Goal: Information Seeking & Learning: Learn about a topic

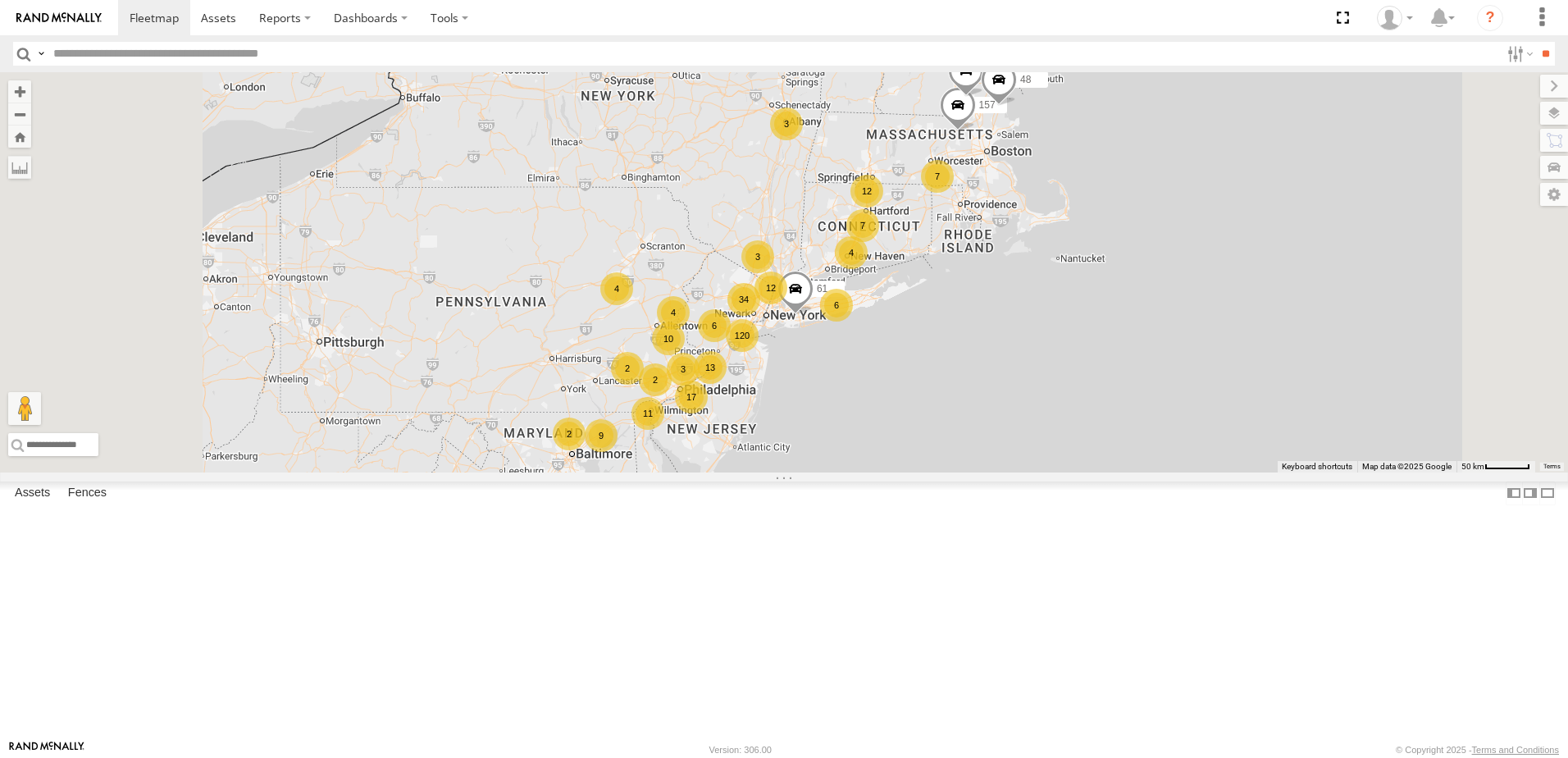
scroll to position [492, 0]
click at [760, 316] on div "34" at bounding box center [743, 299] width 33 height 33
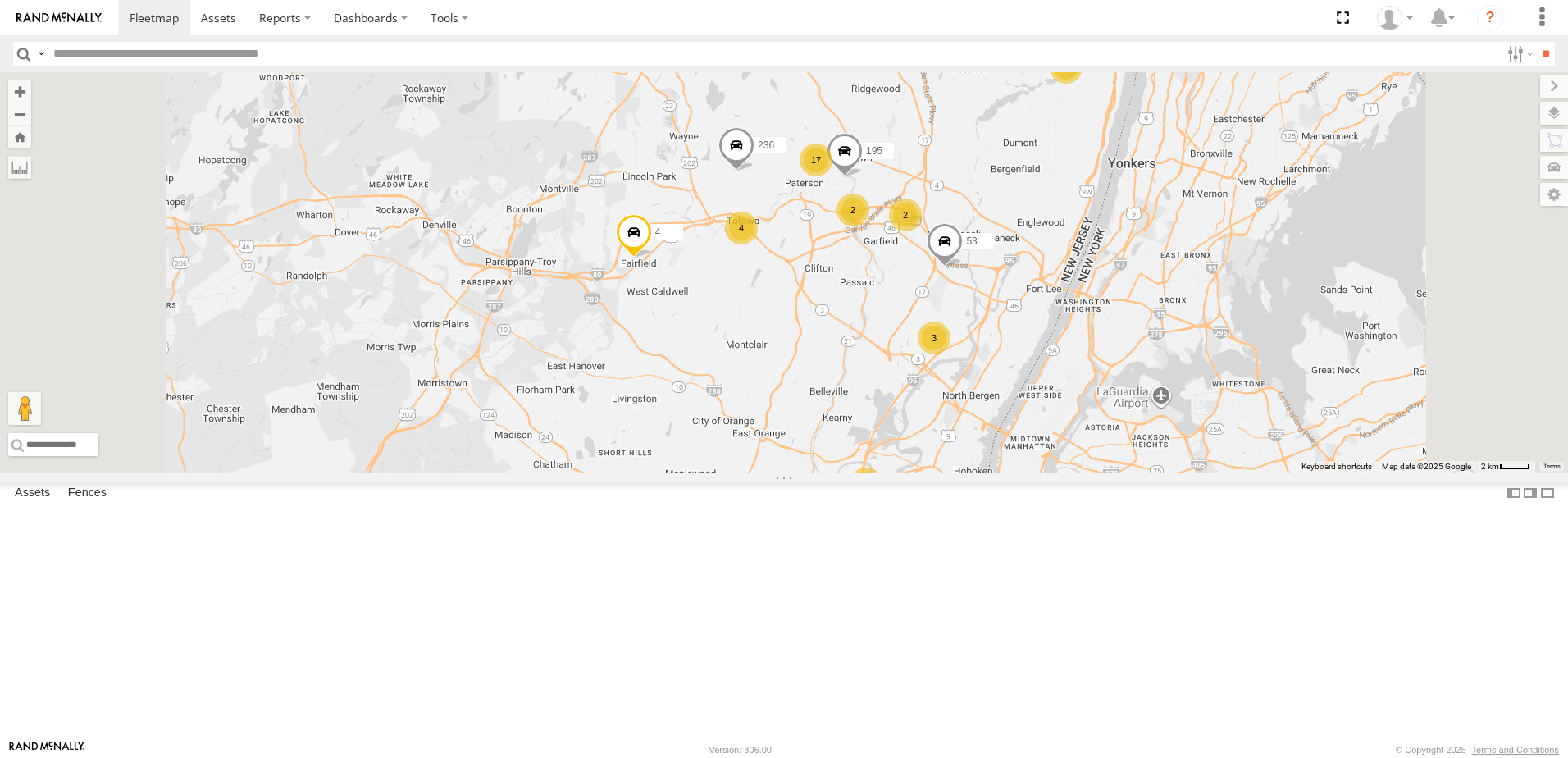
click at [758, 244] on div "4" at bounding box center [740, 227] width 33 height 33
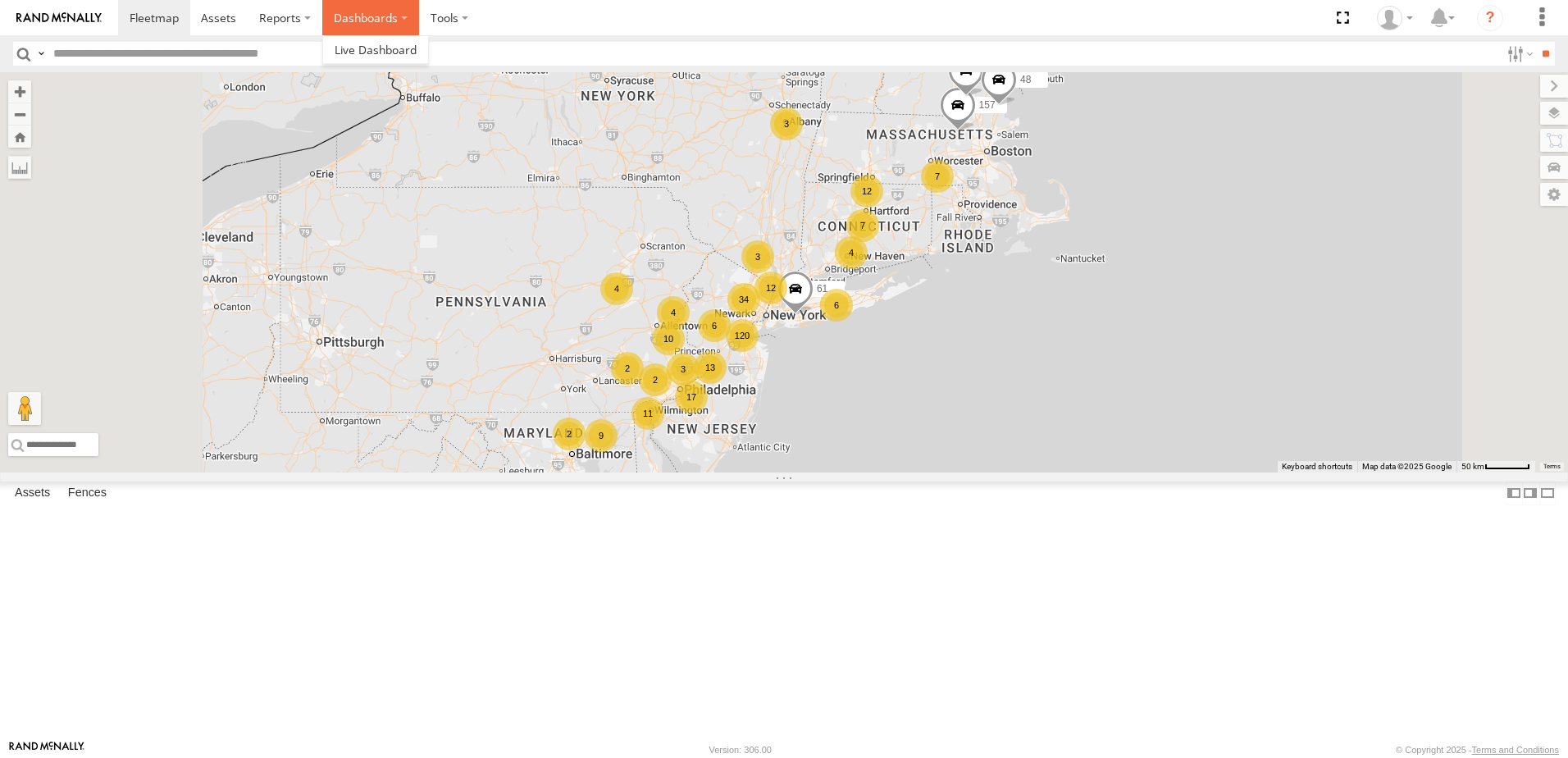
click at [402, 20] on label "Dashboards" at bounding box center [371, 18] width 97 height 35
click at [390, 46] on span at bounding box center [375, 49] width 82 height 16
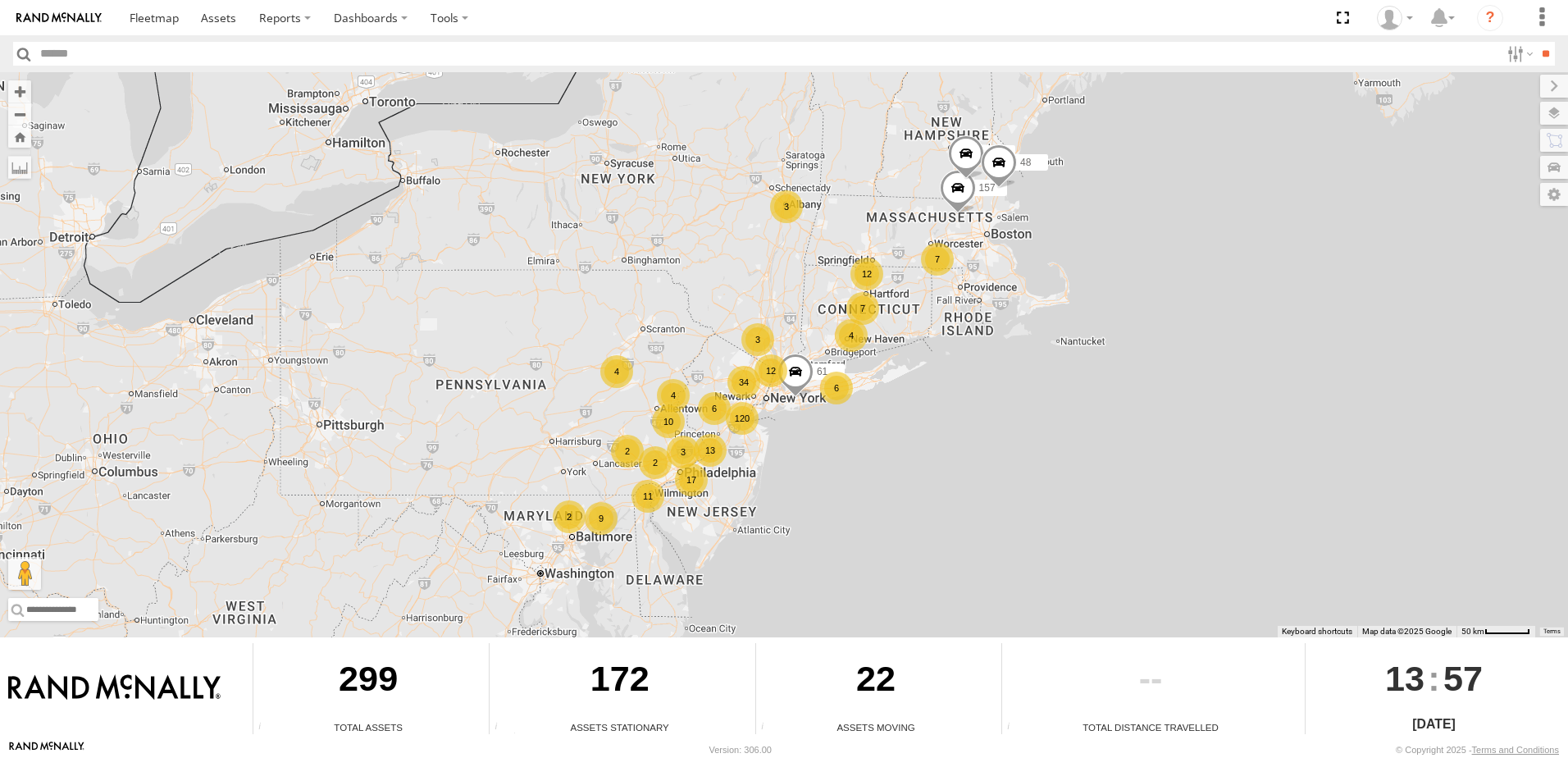
click at [864, 274] on div "12" at bounding box center [866, 273] width 33 height 33
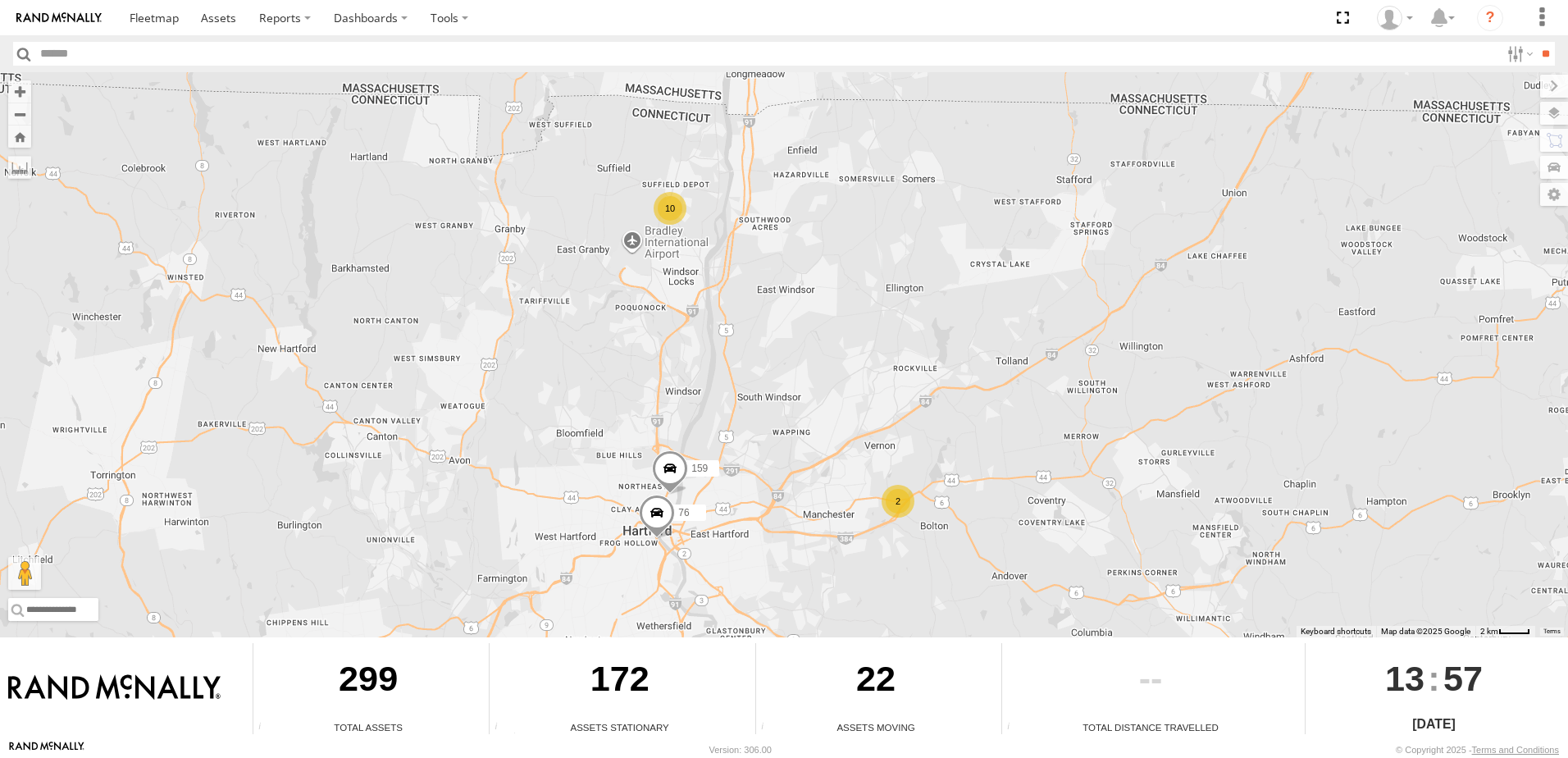
click at [892, 501] on div "2" at bounding box center [898, 500] width 33 height 33
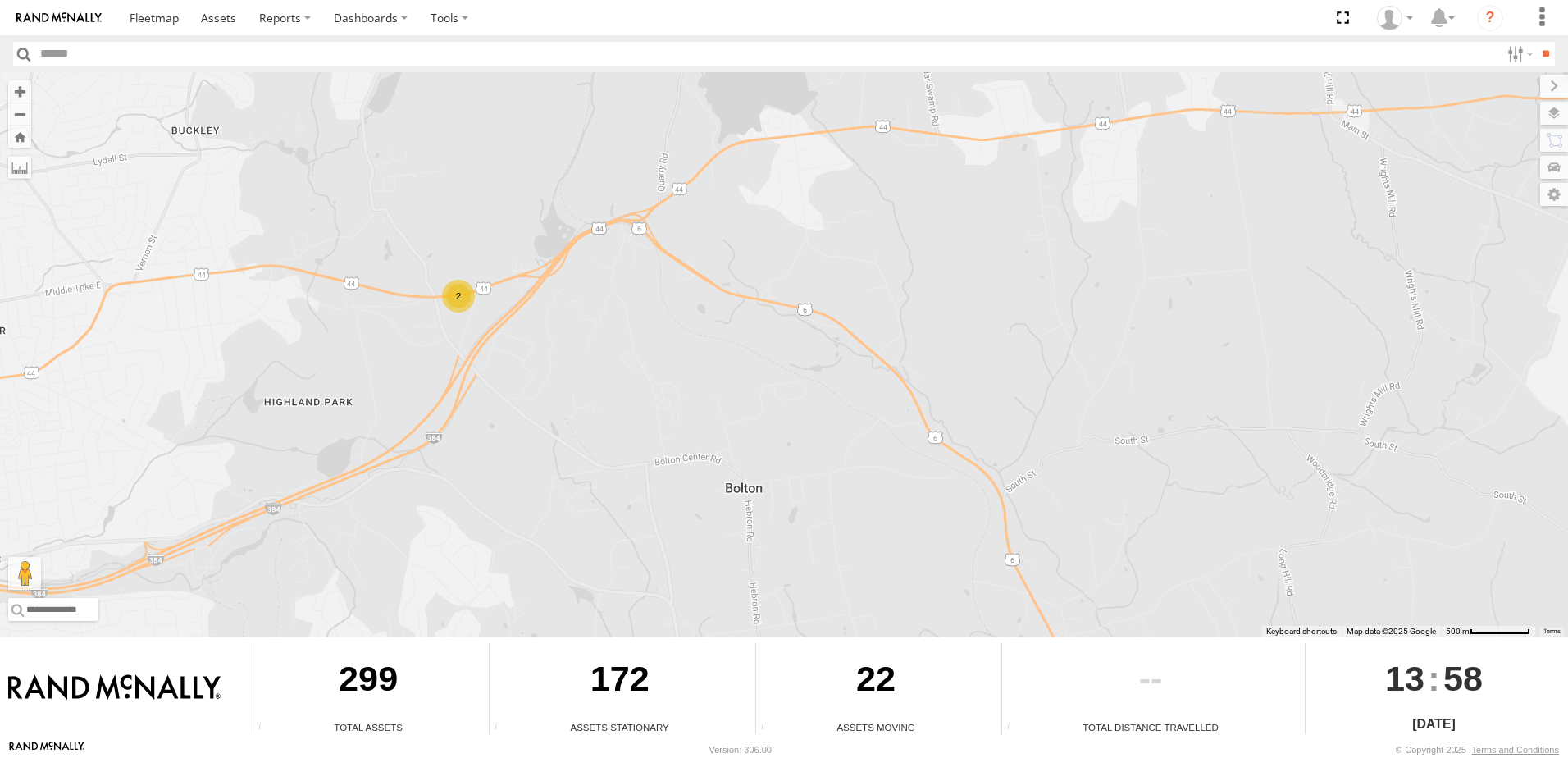
click at [348, 696] on div "299" at bounding box center [368, 681] width 230 height 77
click at [358, 699] on div "299" at bounding box center [368, 681] width 230 height 77
click at [403, 19] on label "Dashboards" at bounding box center [371, 18] width 97 height 35
click at [391, 45] on span at bounding box center [375, 49] width 82 height 16
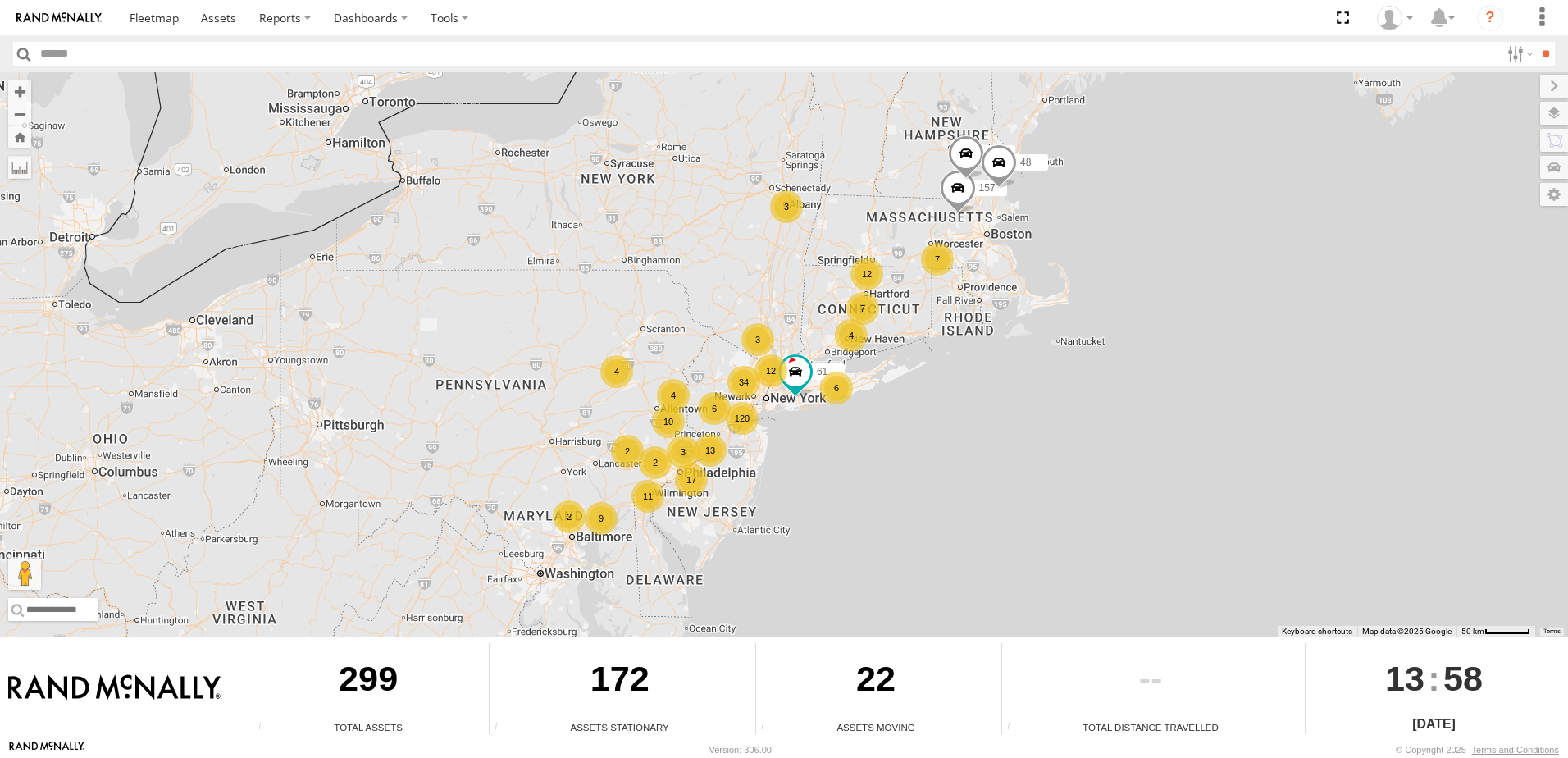
click at [861, 308] on div "7" at bounding box center [862, 307] width 33 height 33
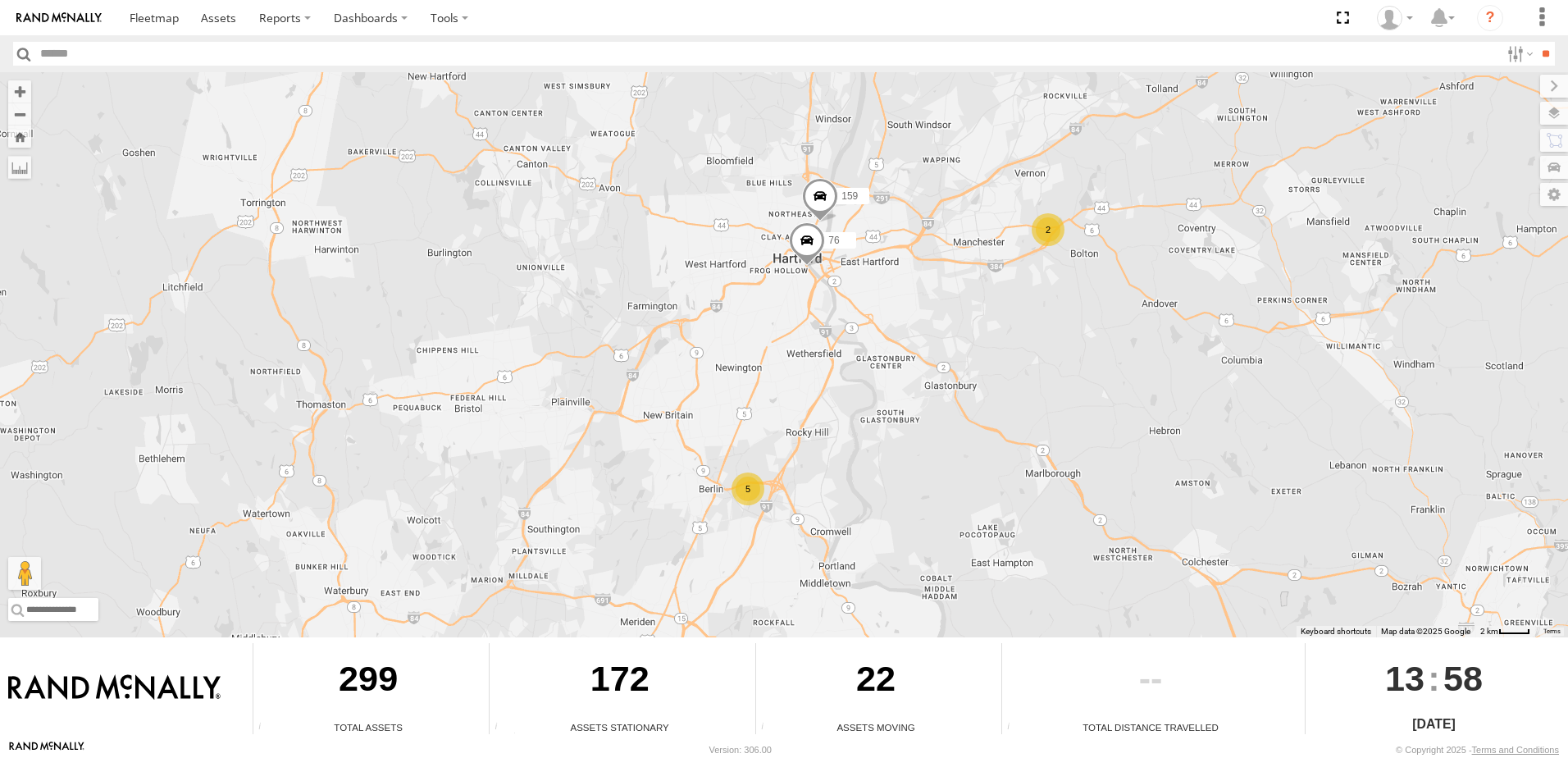
click at [749, 492] on div "5" at bounding box center [747, 488] width 33 height 33
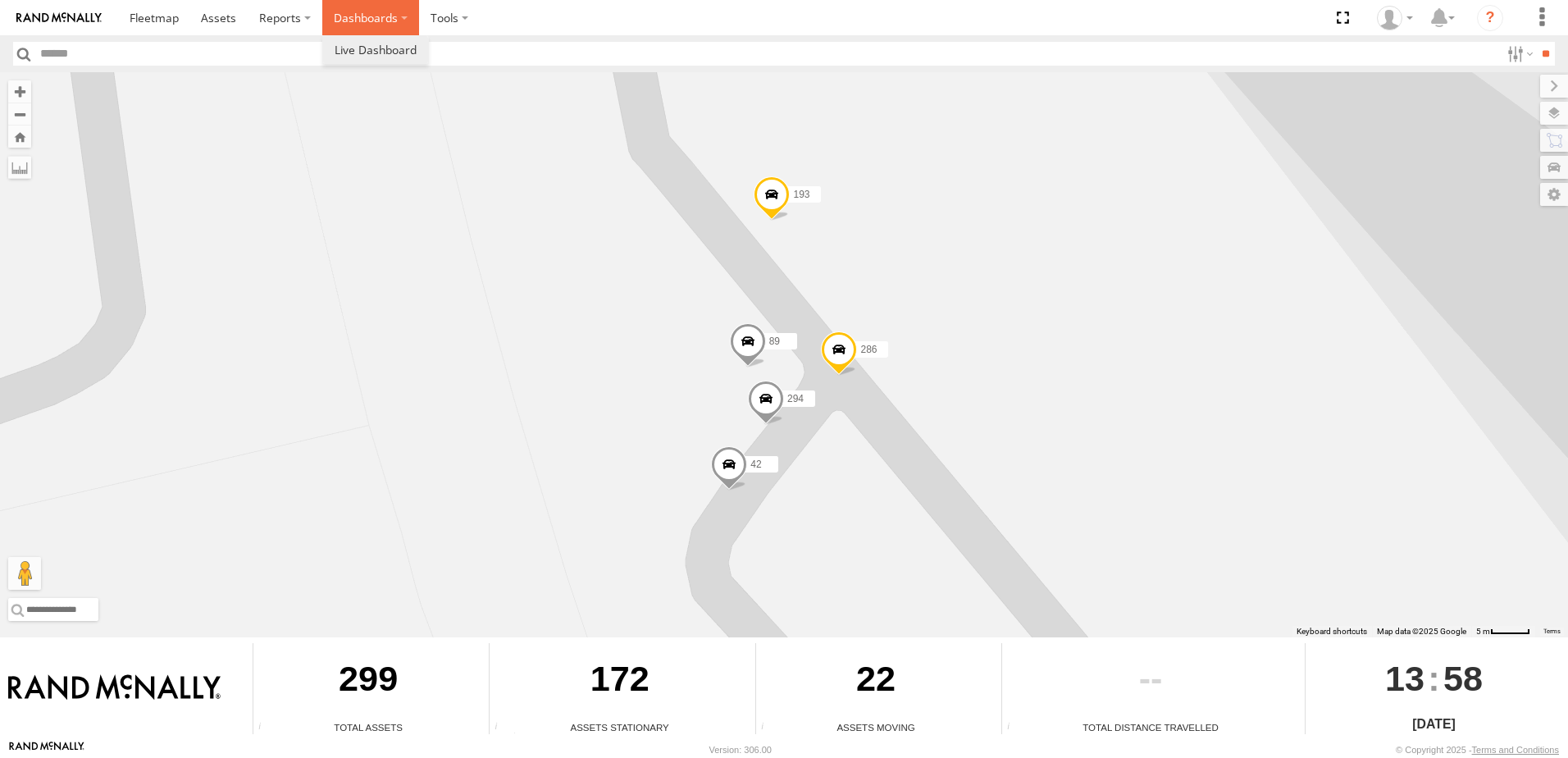
click at [400, 19] on label "Dashboards" at bounding box center [371, 18] width 97 height 35
click at [389, 51] on span at bounding box center [375, 49] width 82 height 16
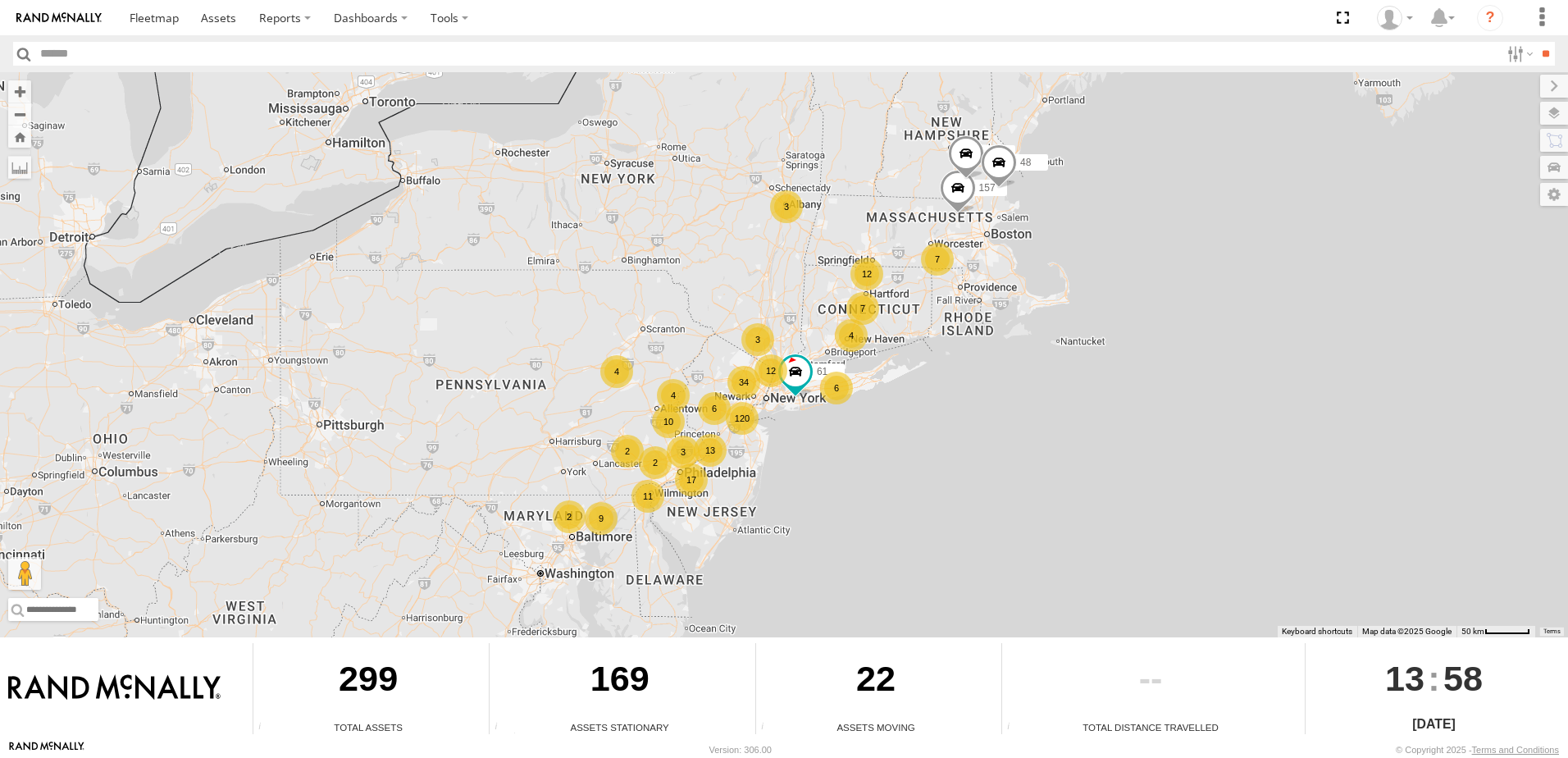
click at [854, 333] on div "4" at bounding box center [850, 335] width 33 height 33
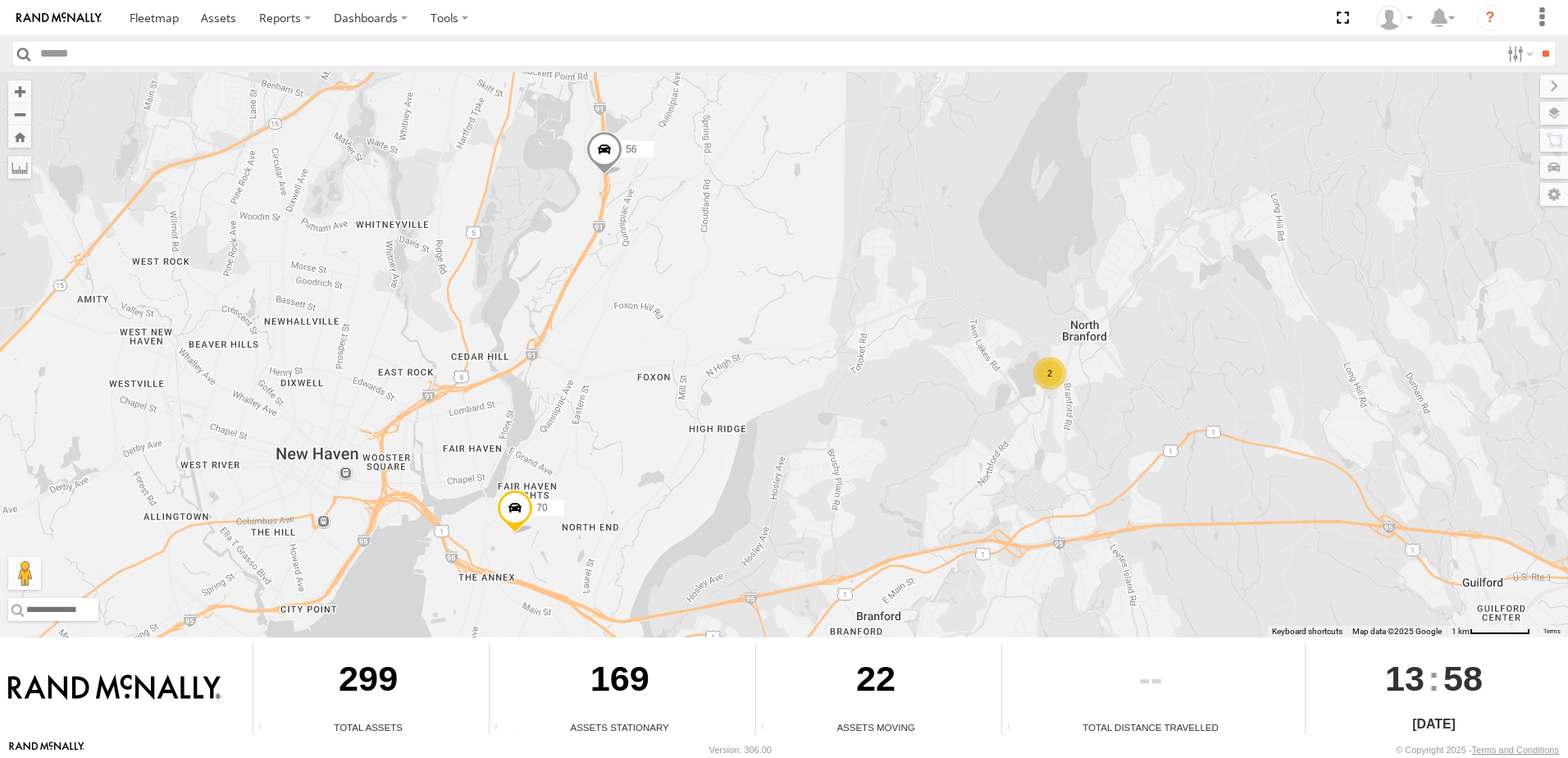
click at [1048, 376] on div "2" at bounding box center [1048, 372] width 33 height 33
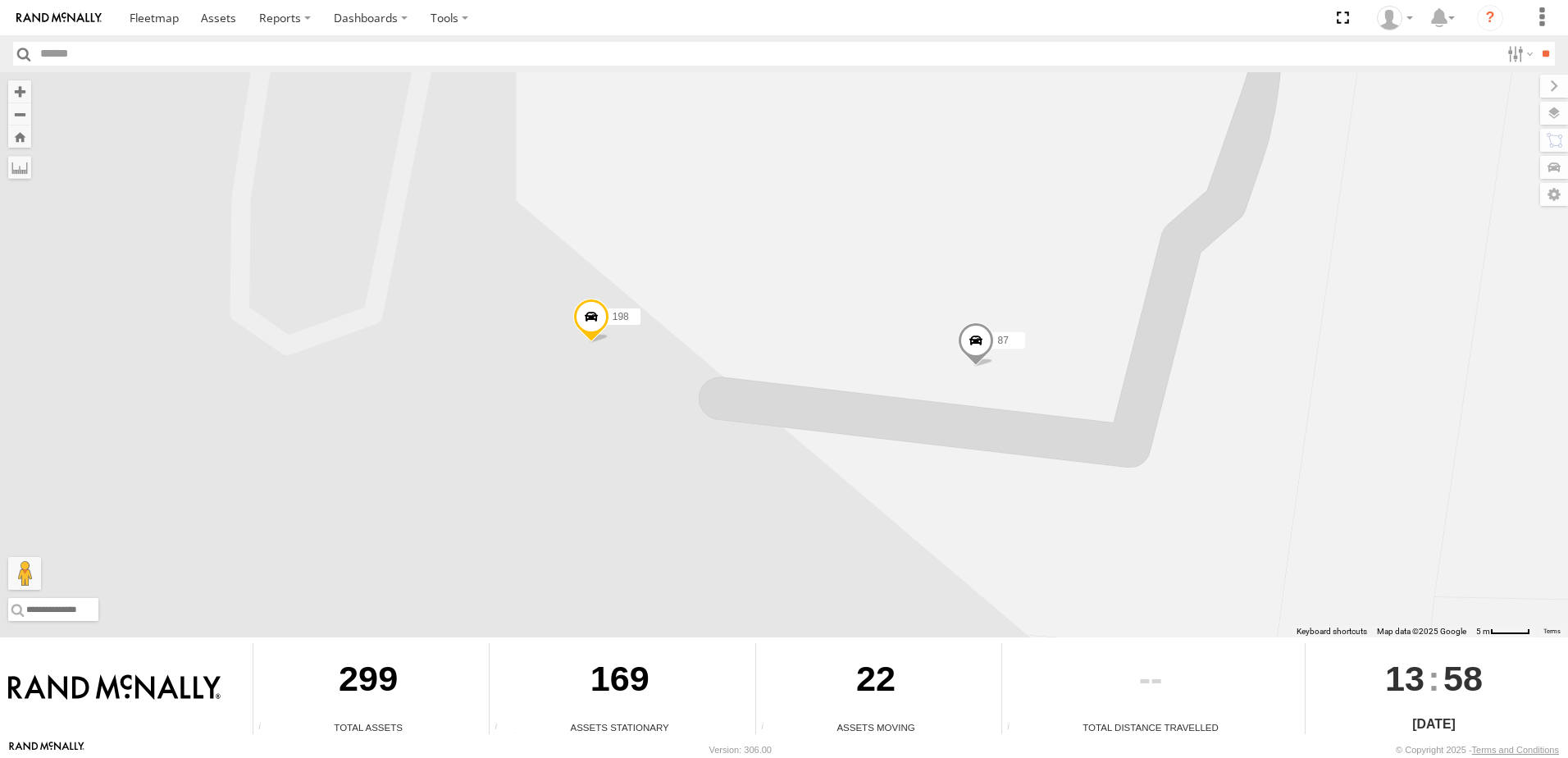
click at [976, 340] on span at bounding box center [975, 345] width 36 height 45
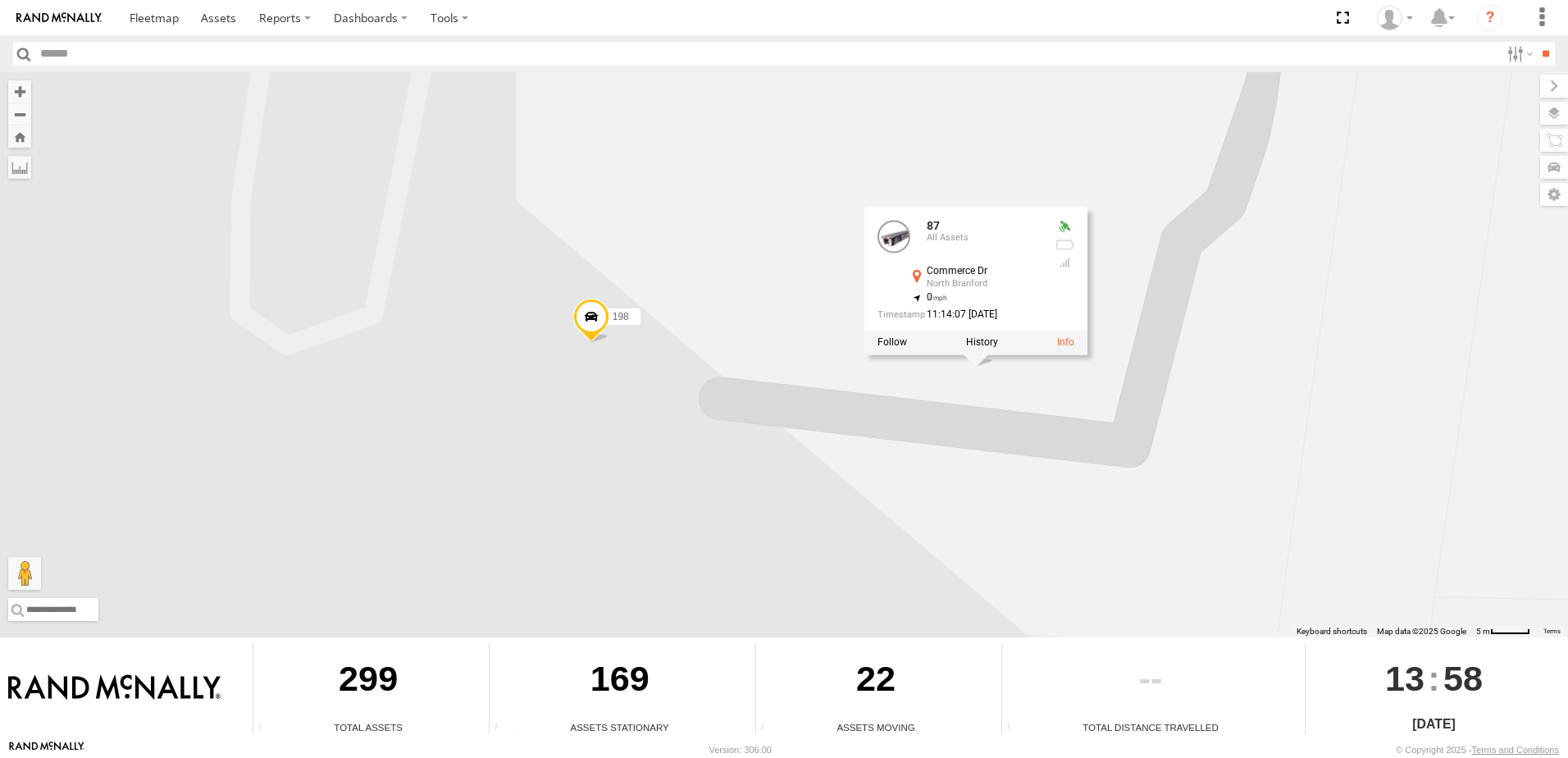
click at [985, 349] on div at bounding box center [975, 342] width 223 height 24
click at [979, 339] on label at bounding box center [981, 342] width 32 height 11
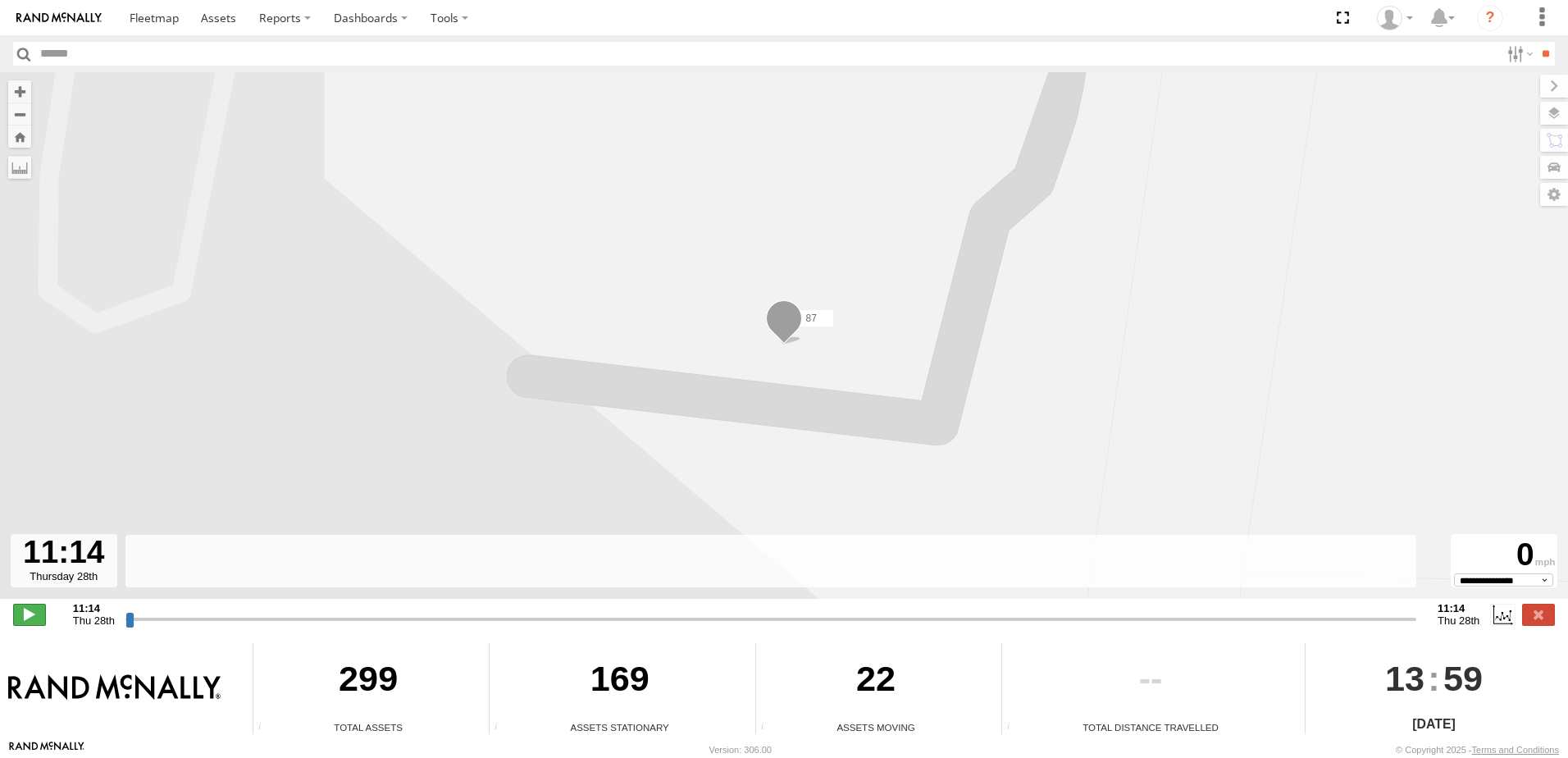
click at [24, 616] on span at bounding box center [29, 614] width 33 height 21
type input "**********"
drag, startPoint x: 129, startPoint y: 617, endPoint x: 182, endPoint y: 617, distance: 53.0
click at [182, 617] on input "range" at bounding box center [771, 618] width 1291 height 16
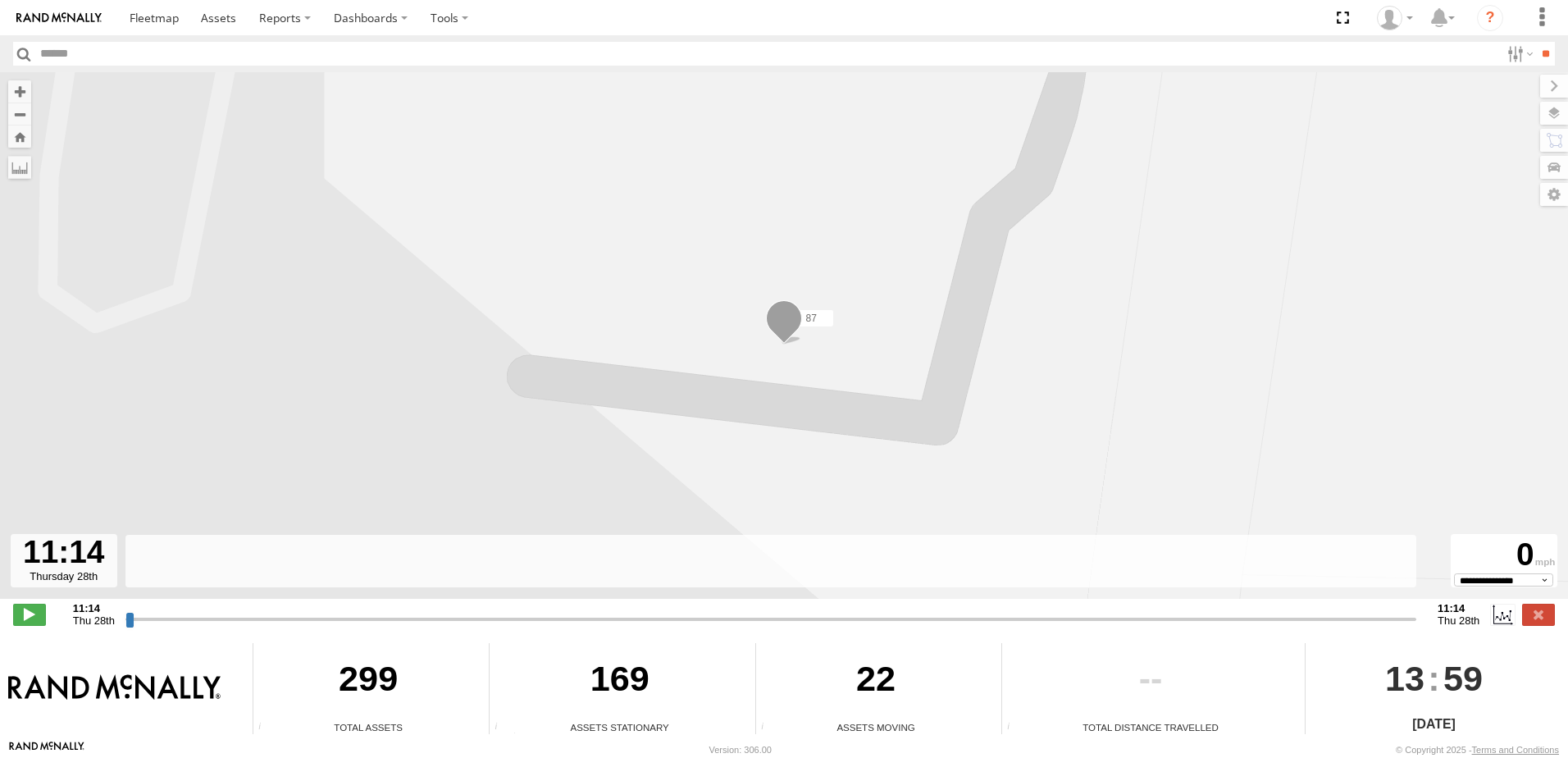
click at [182, 617] on input "range" at bounding box center [771, 618] width 1291 height 16
drag, startPoint x: 127, startPoint y: 614, endPoint x: 208, endPoint y: 618, distance: 81.1
click at [208, 618] on input "range" at bounding box center [771, 618] width 1291 height 16
click at [520, 289] on div "87" at bounding box center [784, 344] width 1568 height 544
click at [402, 19] on label "Dashboards" at bounding box center [371, 18] width 97 height 35
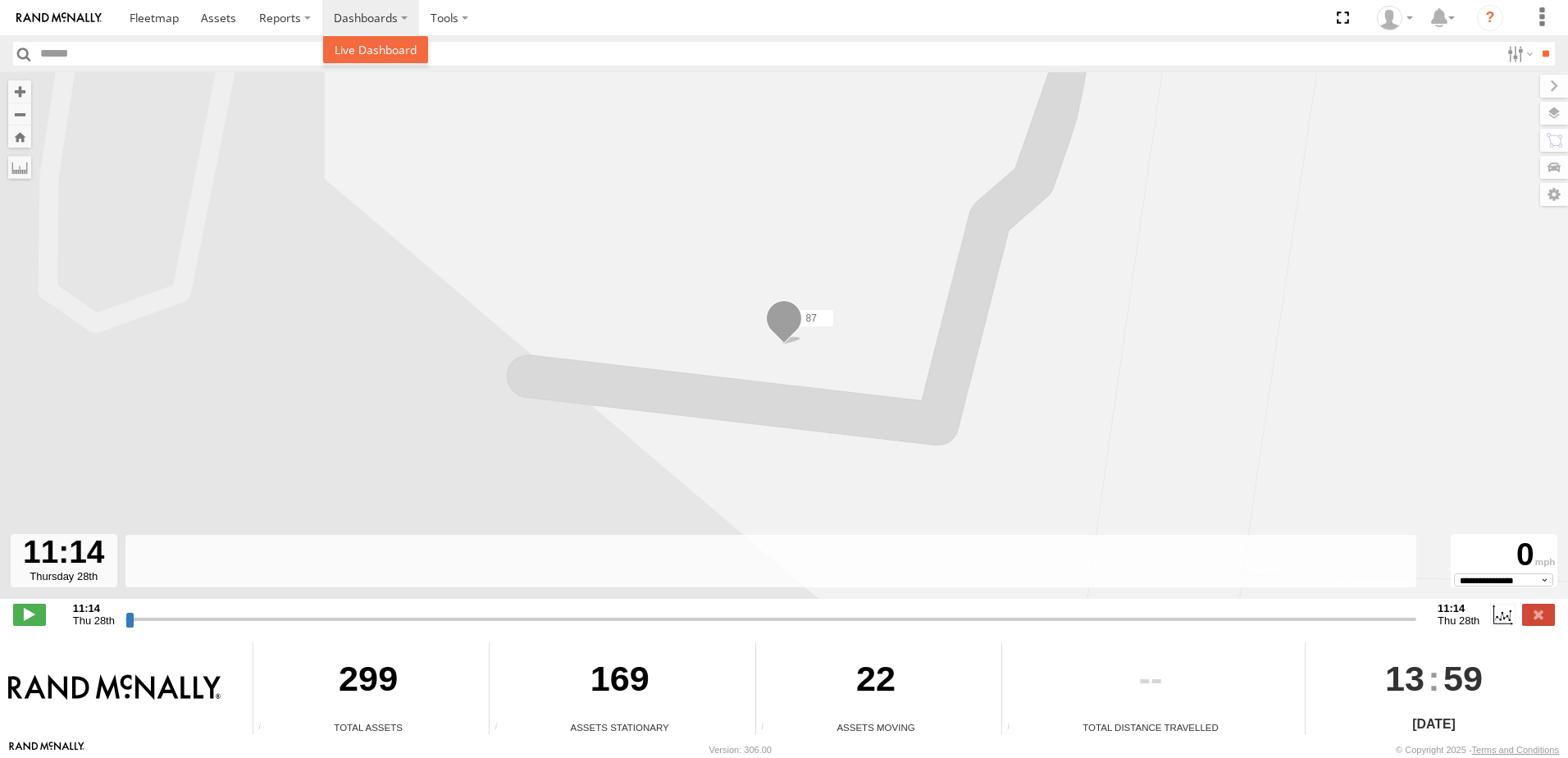
click at [379, 54] on span at bounding box center [375, 49] width 82 height 16
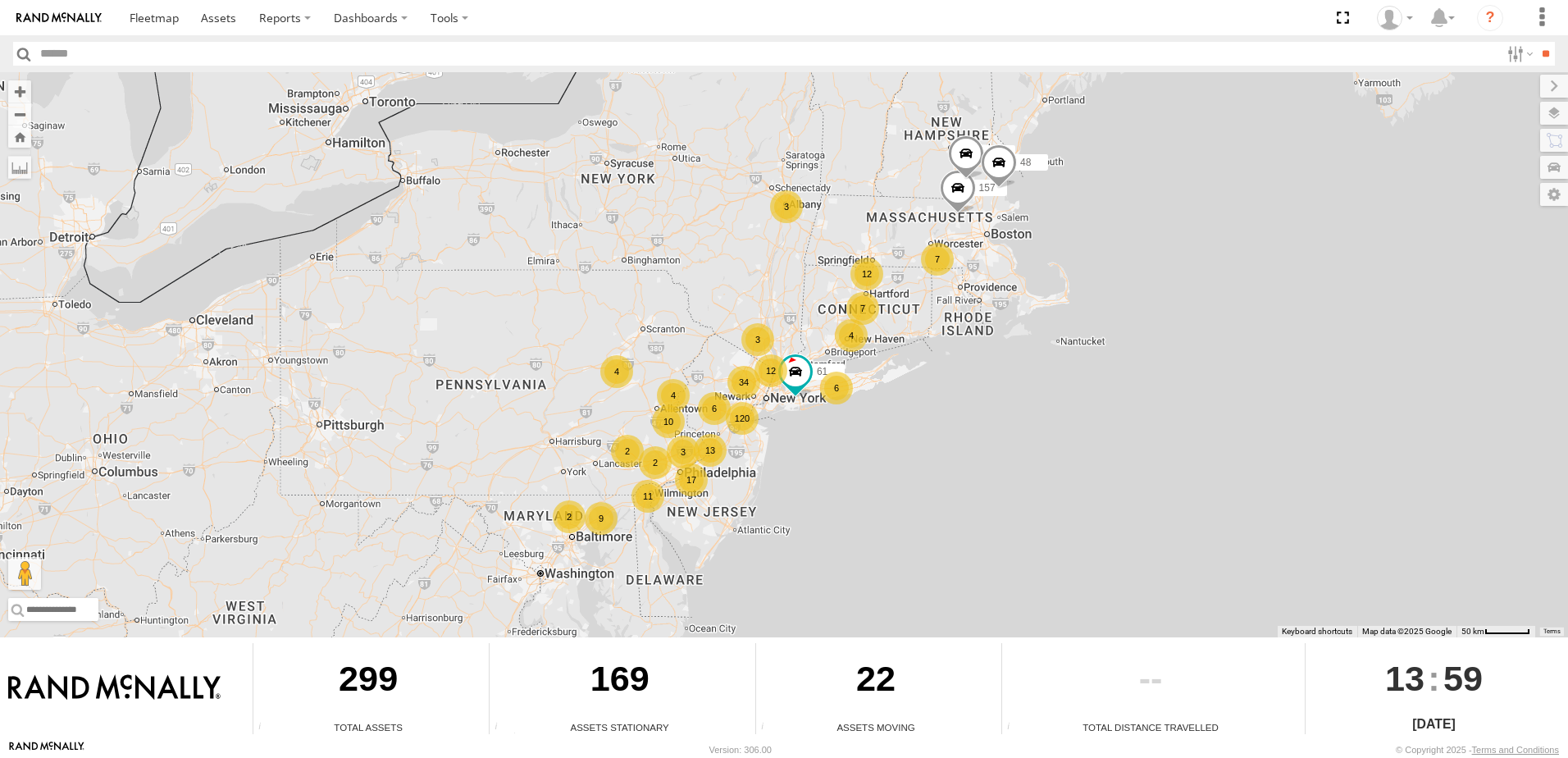
click at [853, 342] on div "4" at bounding box center [850, 335] width 33 height 33
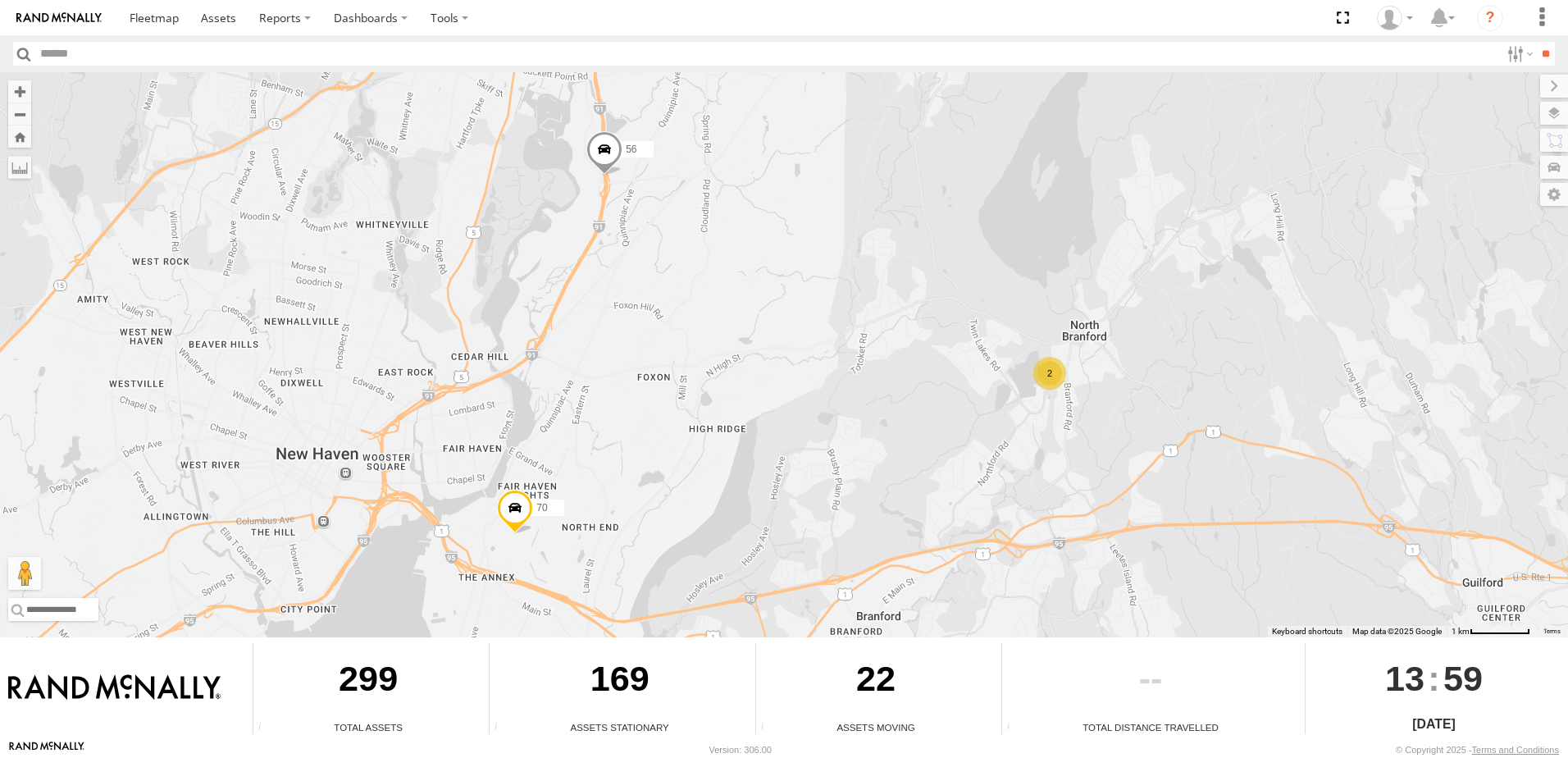
click at [513, 513] on span at bounding box center [515, 512] width 36 height 45
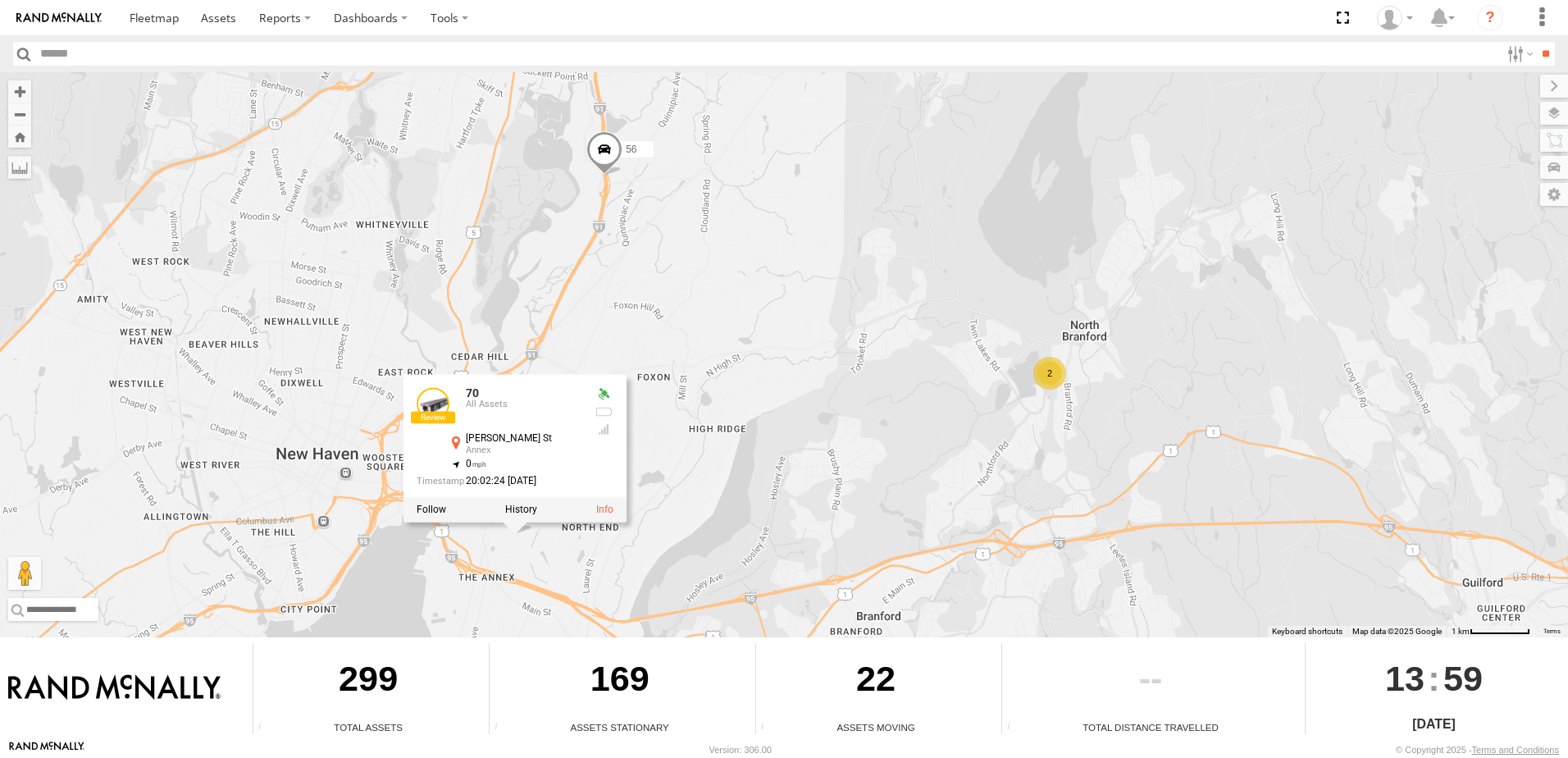
click at [656, 535] on div "157 61 147 48 56 2 70 70 All Assets Burwell St Annex 41.29561 , -72.88651 0 20:…" at bounding box center [784, 354] width 1568 height 565
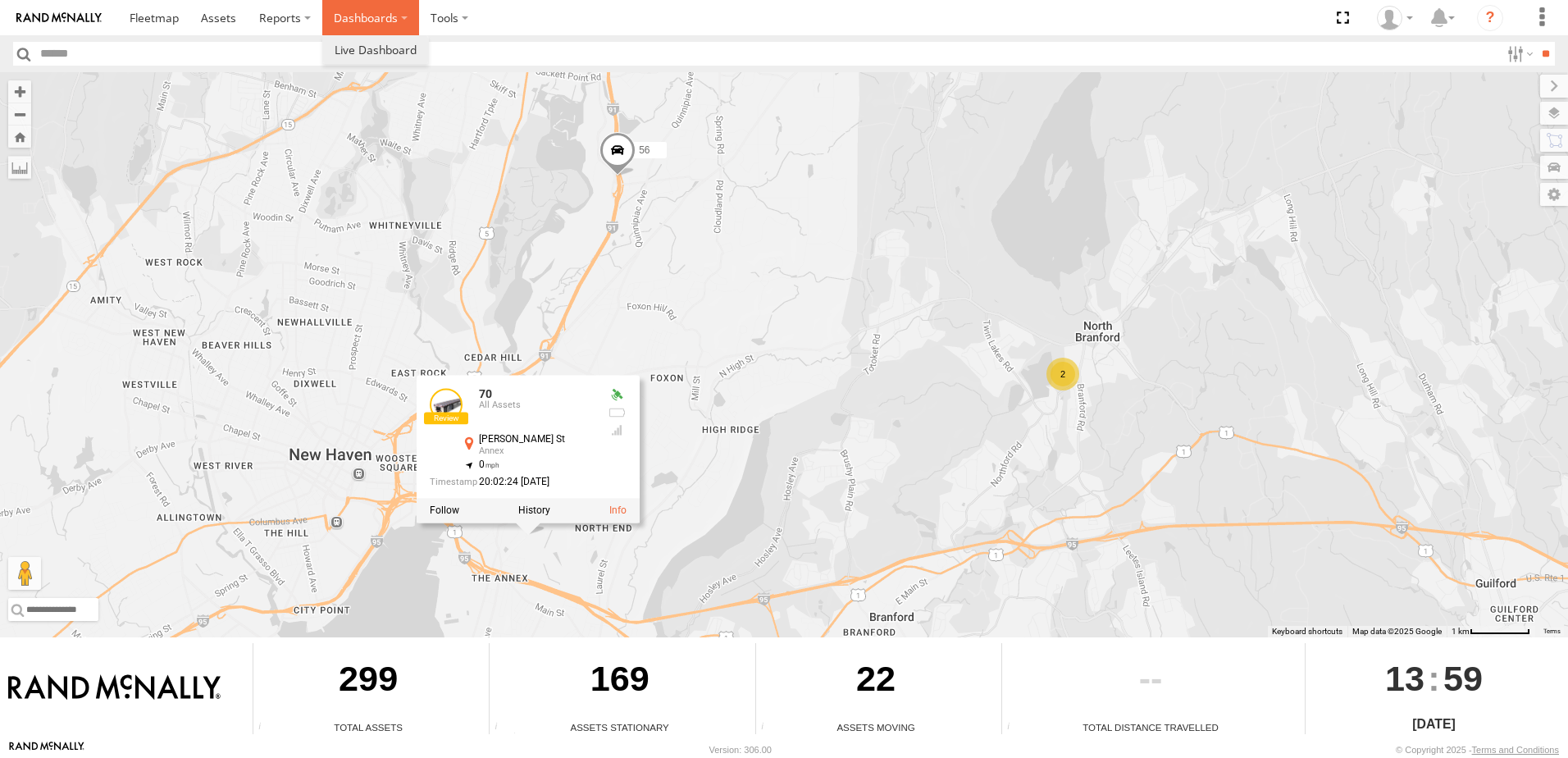
click at [395, 20] on label "Dashboards" at bounding box center [371, 18] width 97 height 35
click at [386, 45] on span at bounding box center [375, 49] width 82 height 16
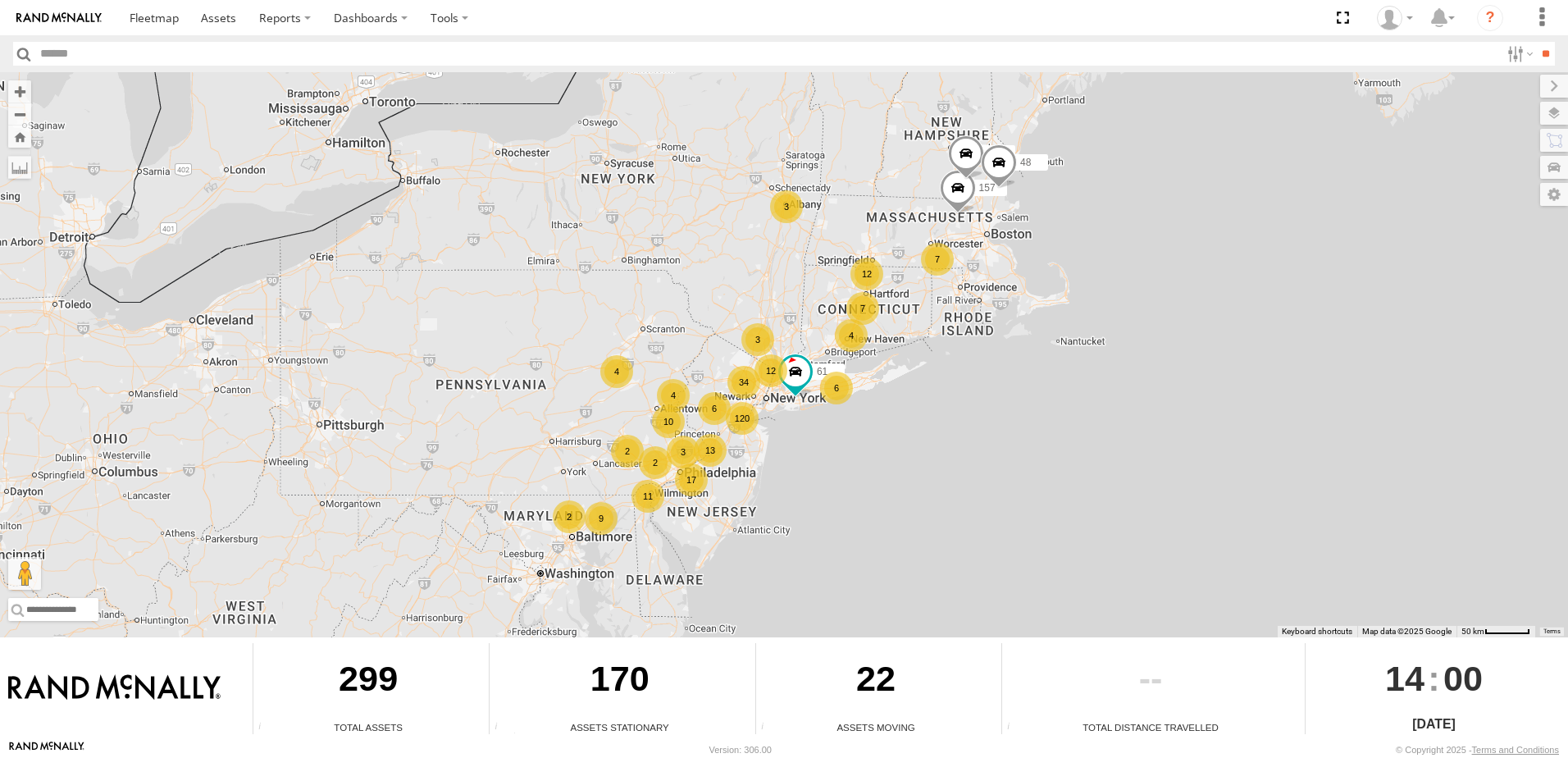
click at [861, 305] on div "7" at bounding box center [862, 307] width 33 height 33
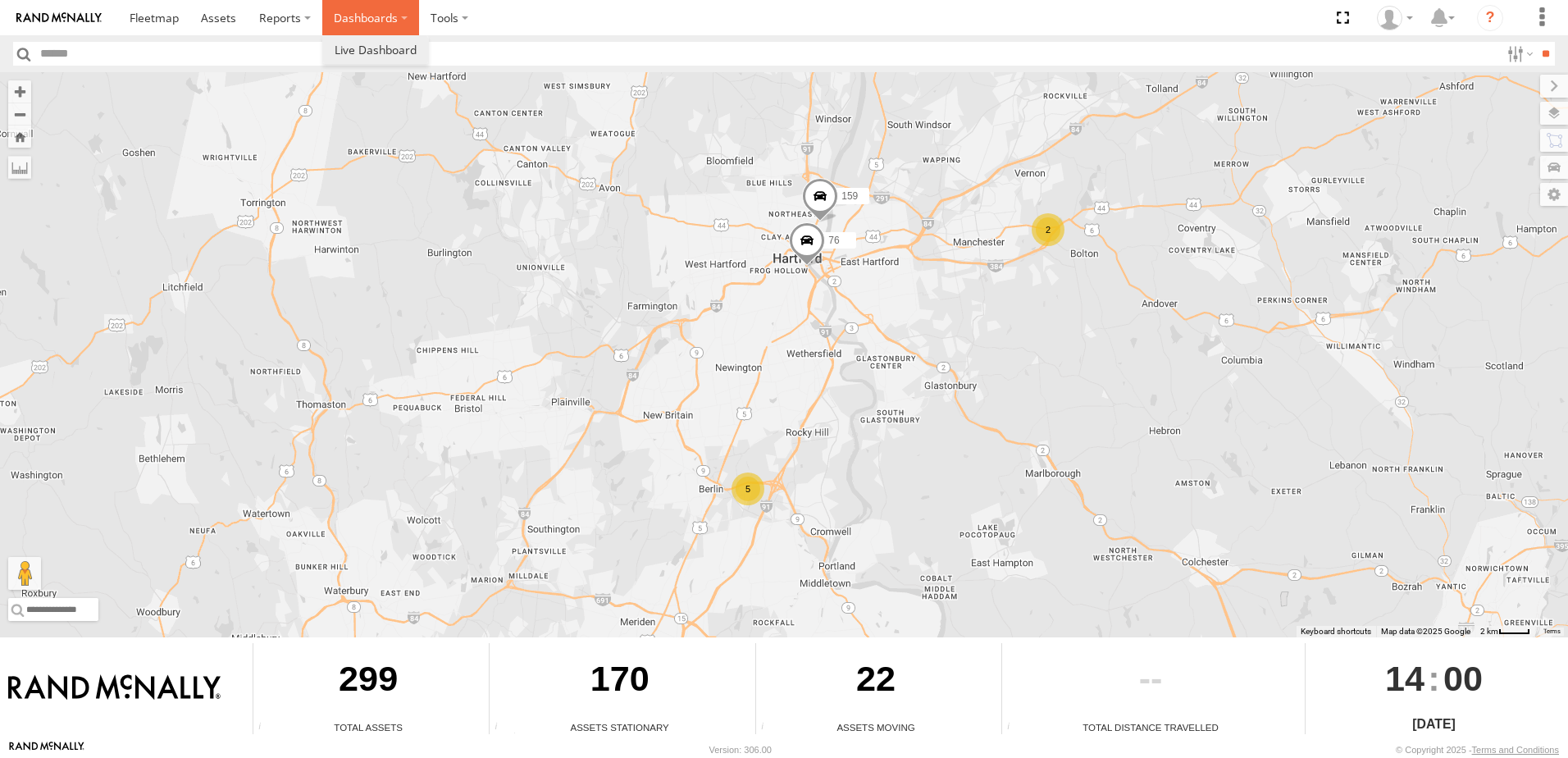
click at [401, 17] on label "Dashboards" at bounding box center [371, 18] width 97 height 35
click at [385, 46] on span at bounding box center [375, 49] width 82 height 16
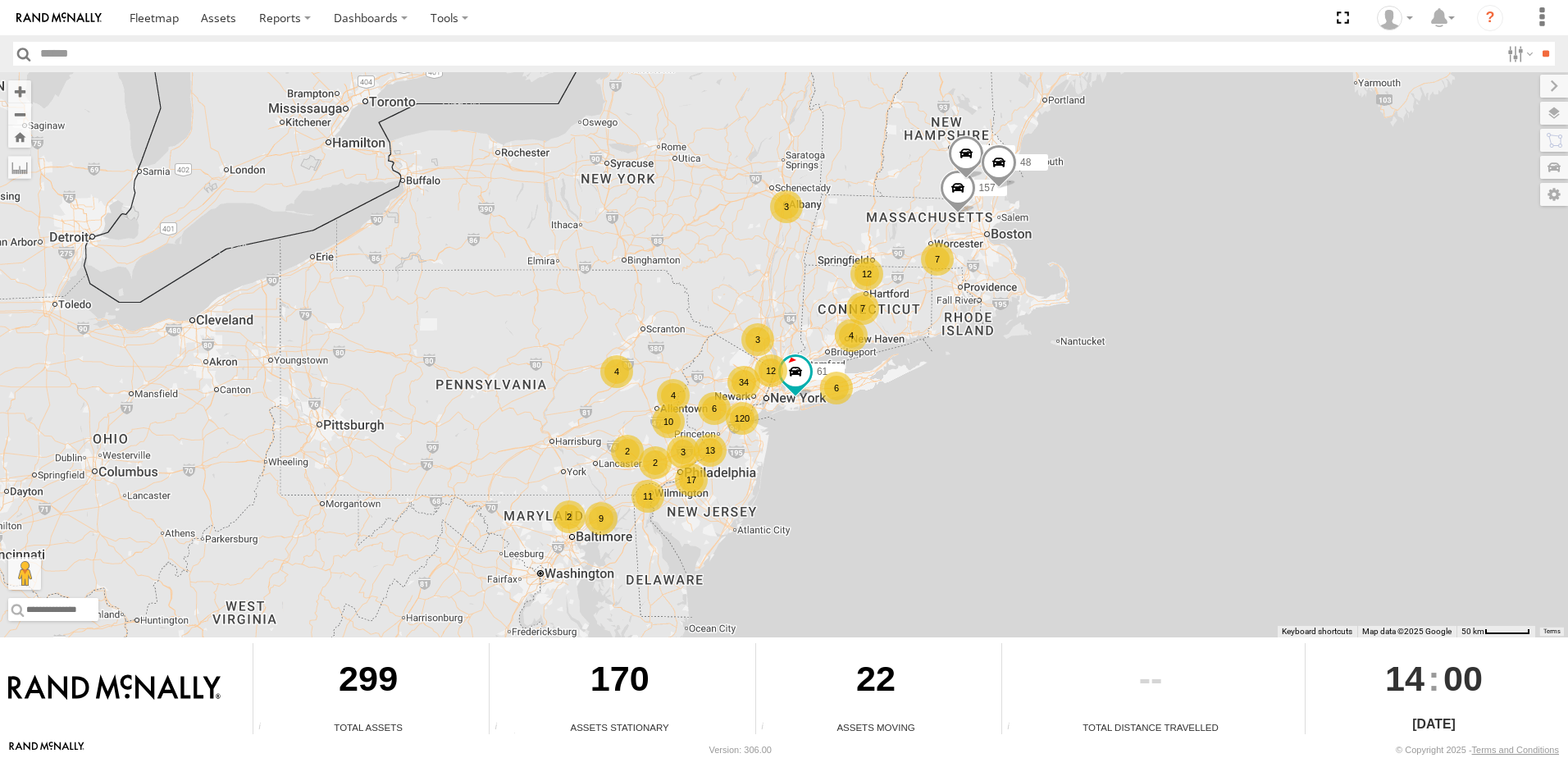
click at [852, 334] on div "4" at bounding box center [850, 335] width 33 height 33
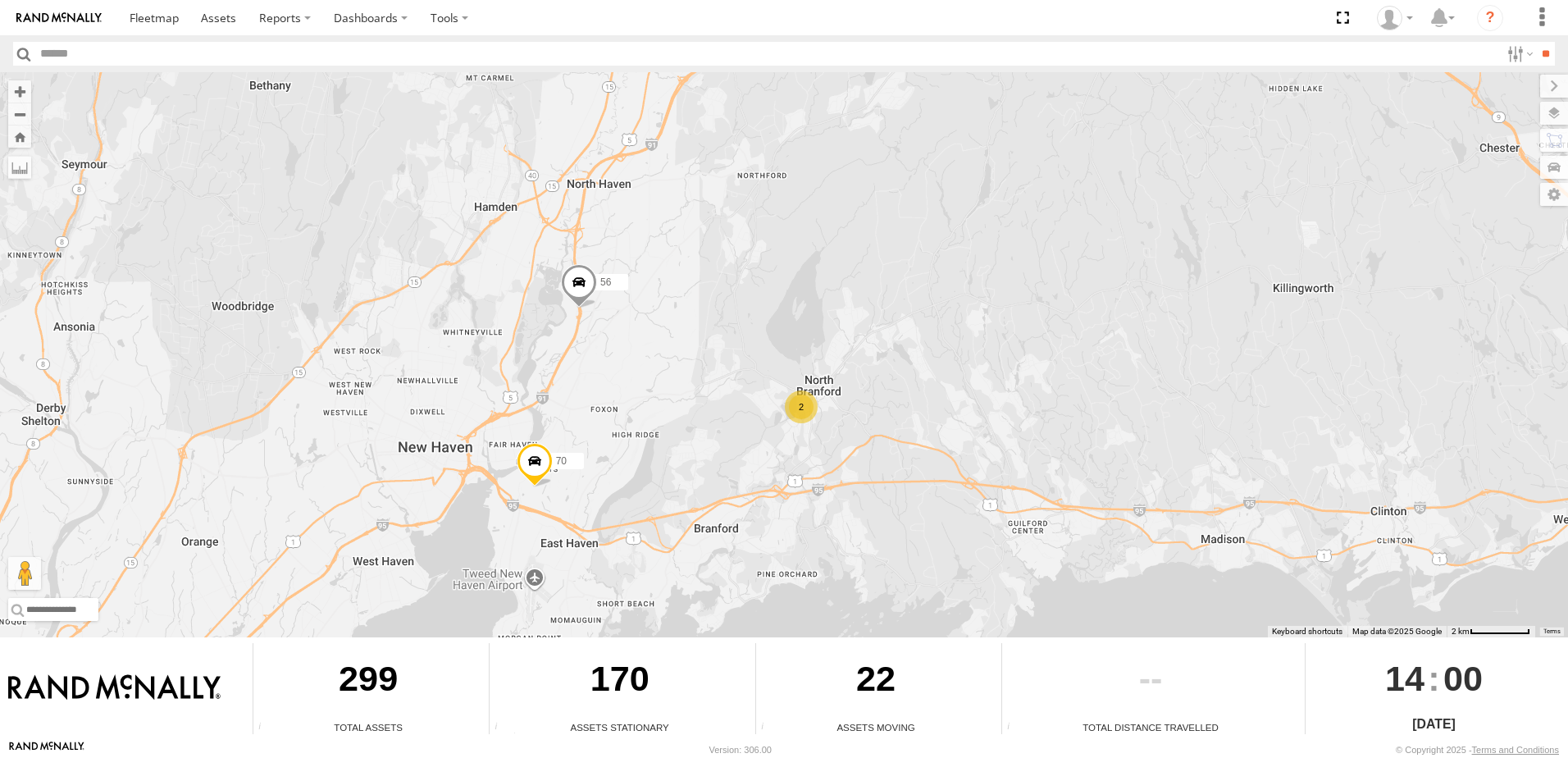
click at [579, 285] on span at bounding box center [578, 286] width 36 height 45
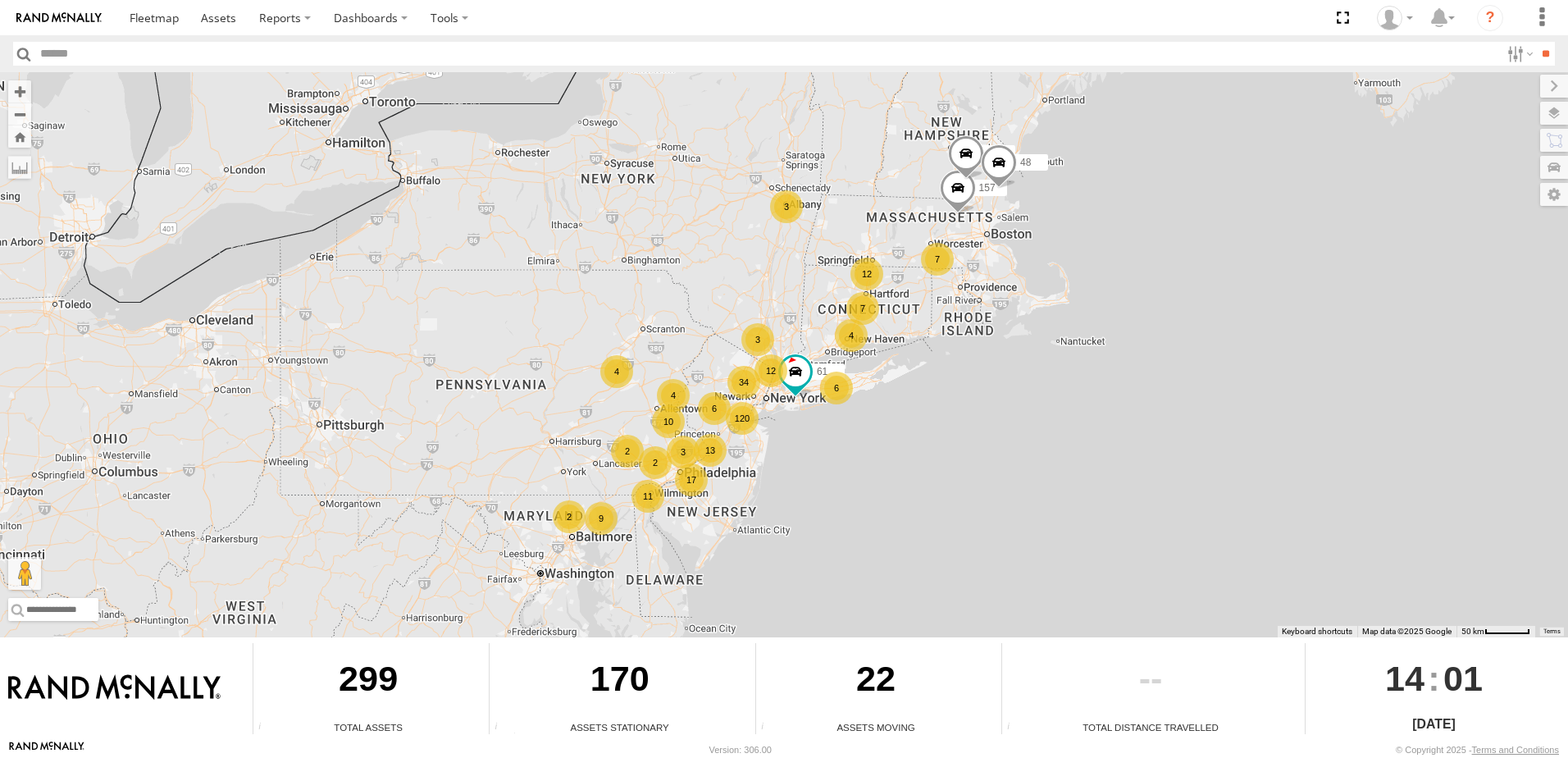
click at [868, 273] on div "12" at bounding box center [866, 273] width 33 height 33
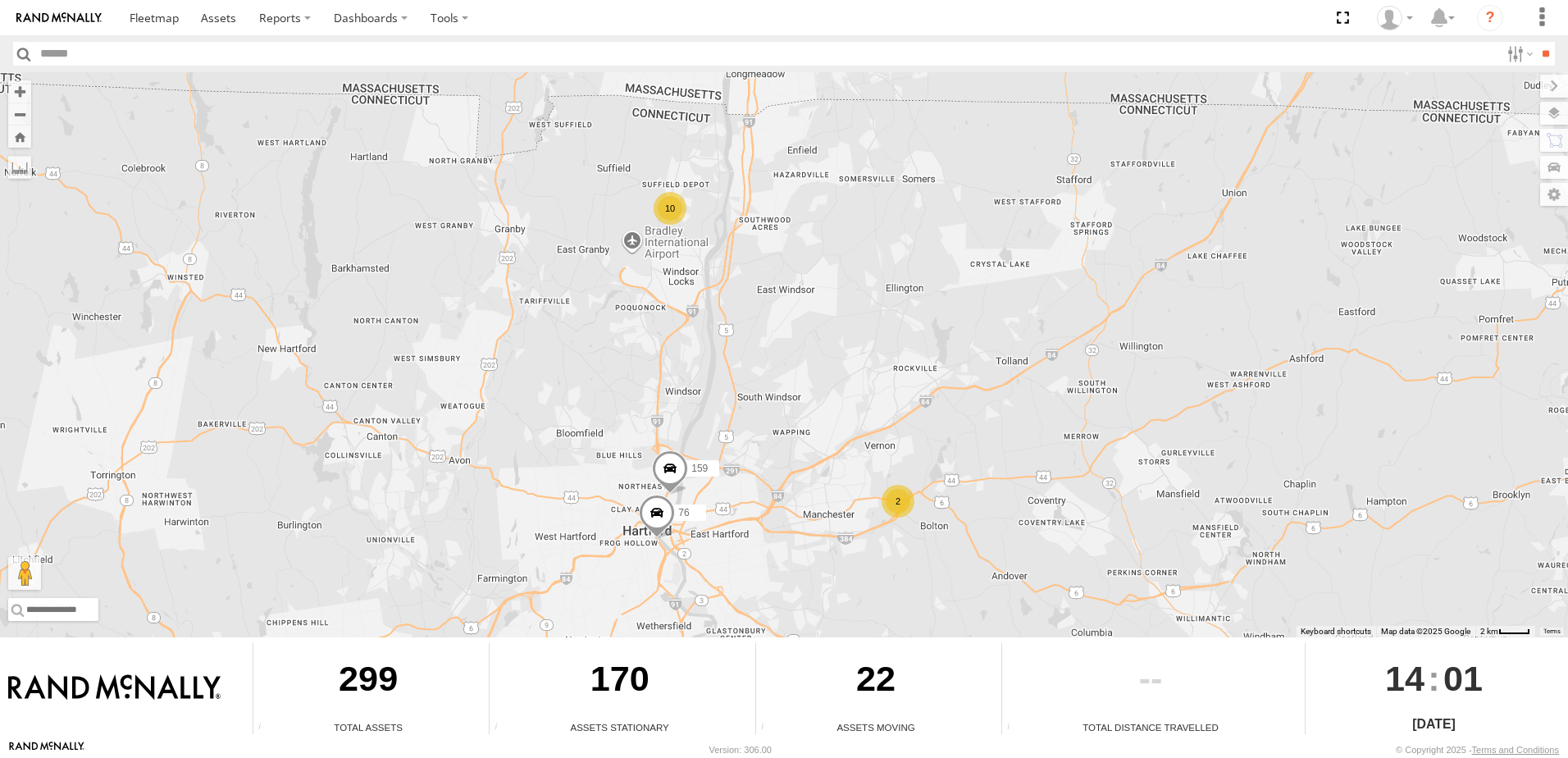
click at [671, 211] on div "10" at bounding box center [669, 208] width 33 height 33
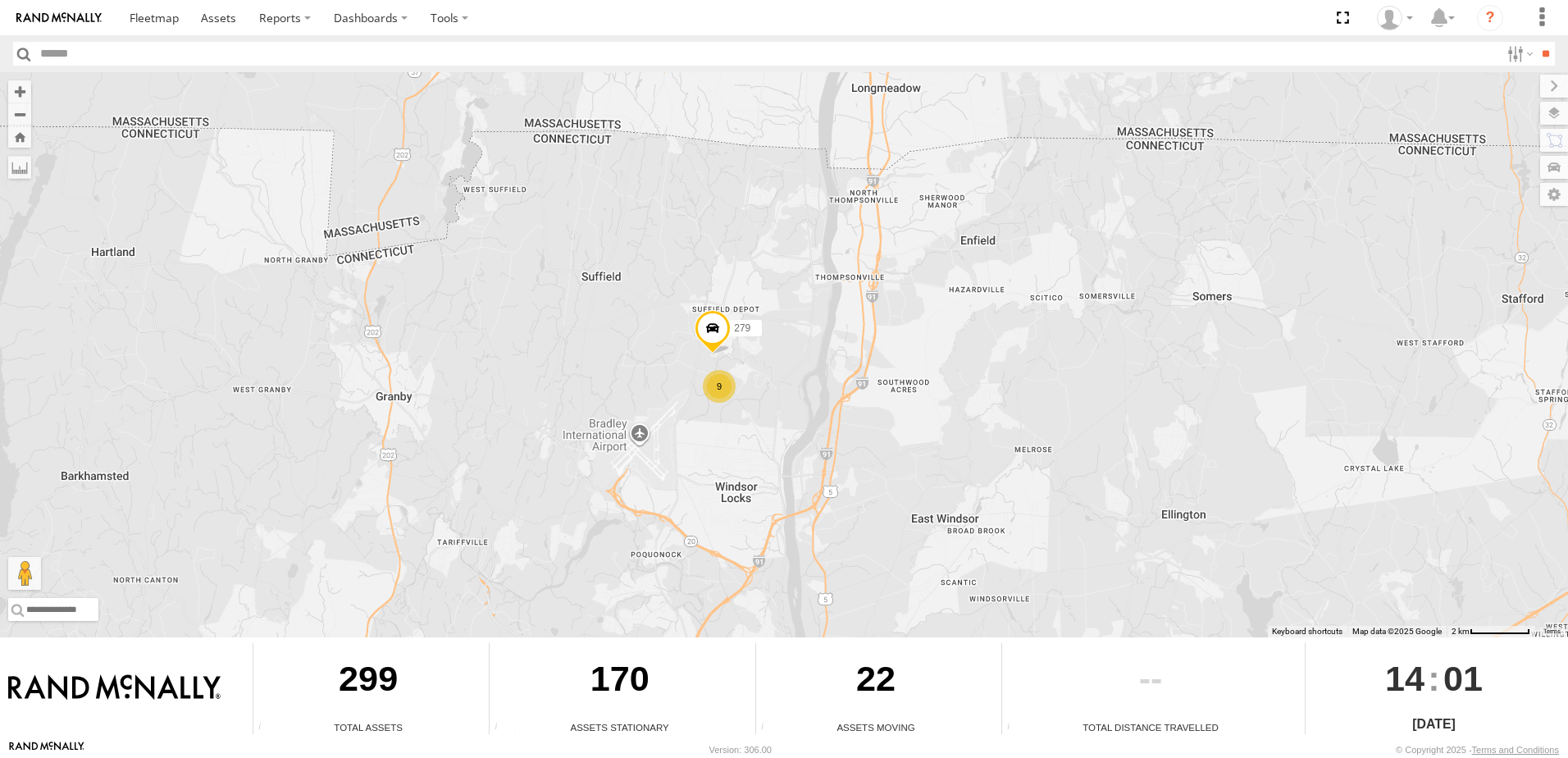
click at [720, 389] on div "9" at bounding box center [719, 386] width 33 height 33
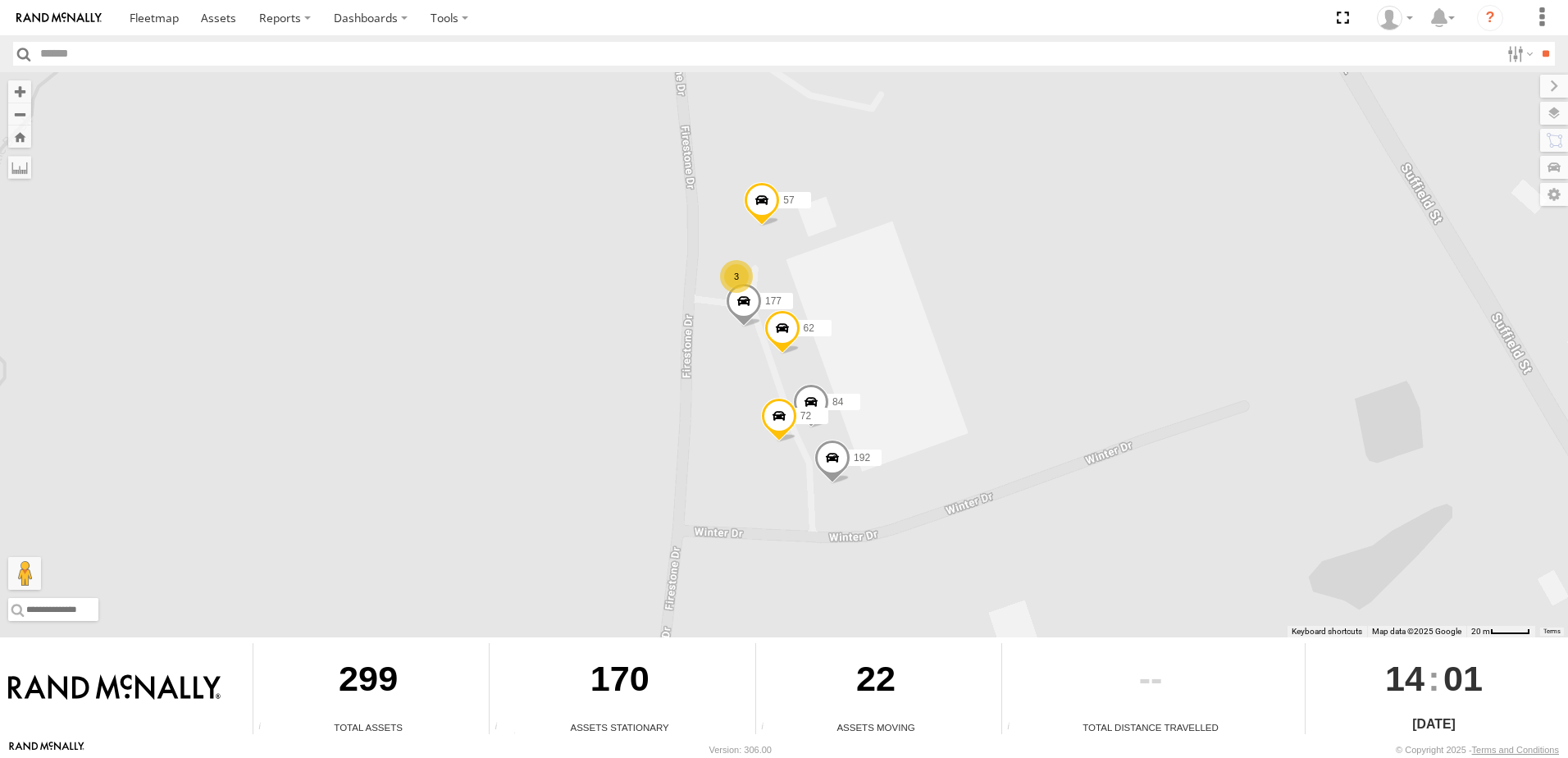
click at [737, 272] on div "3" at bounding box center [736, 276] width 33 height 33
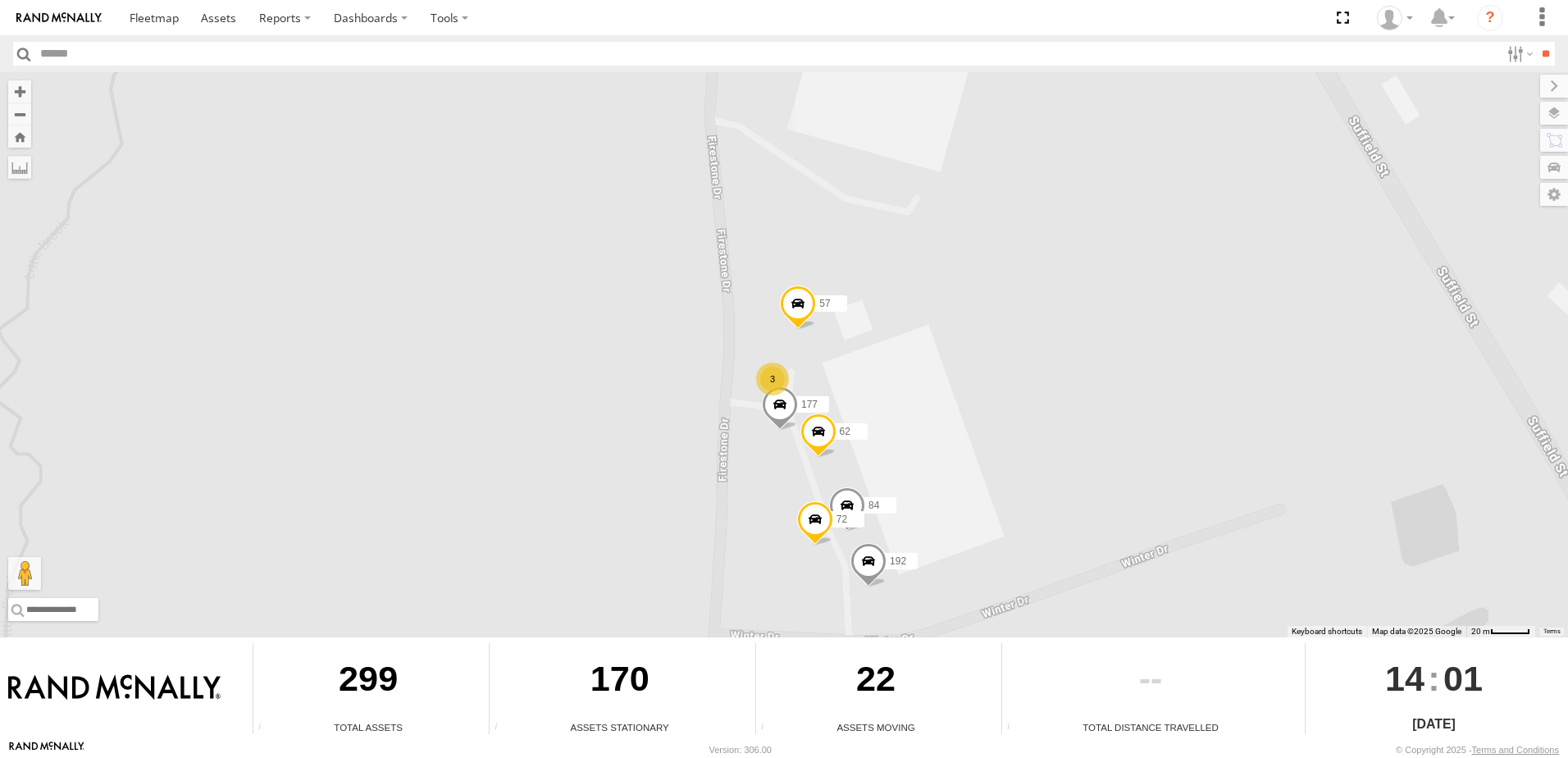
click at [772, 374] on div "3" at bounding box center [772, 378] width 33 height 33
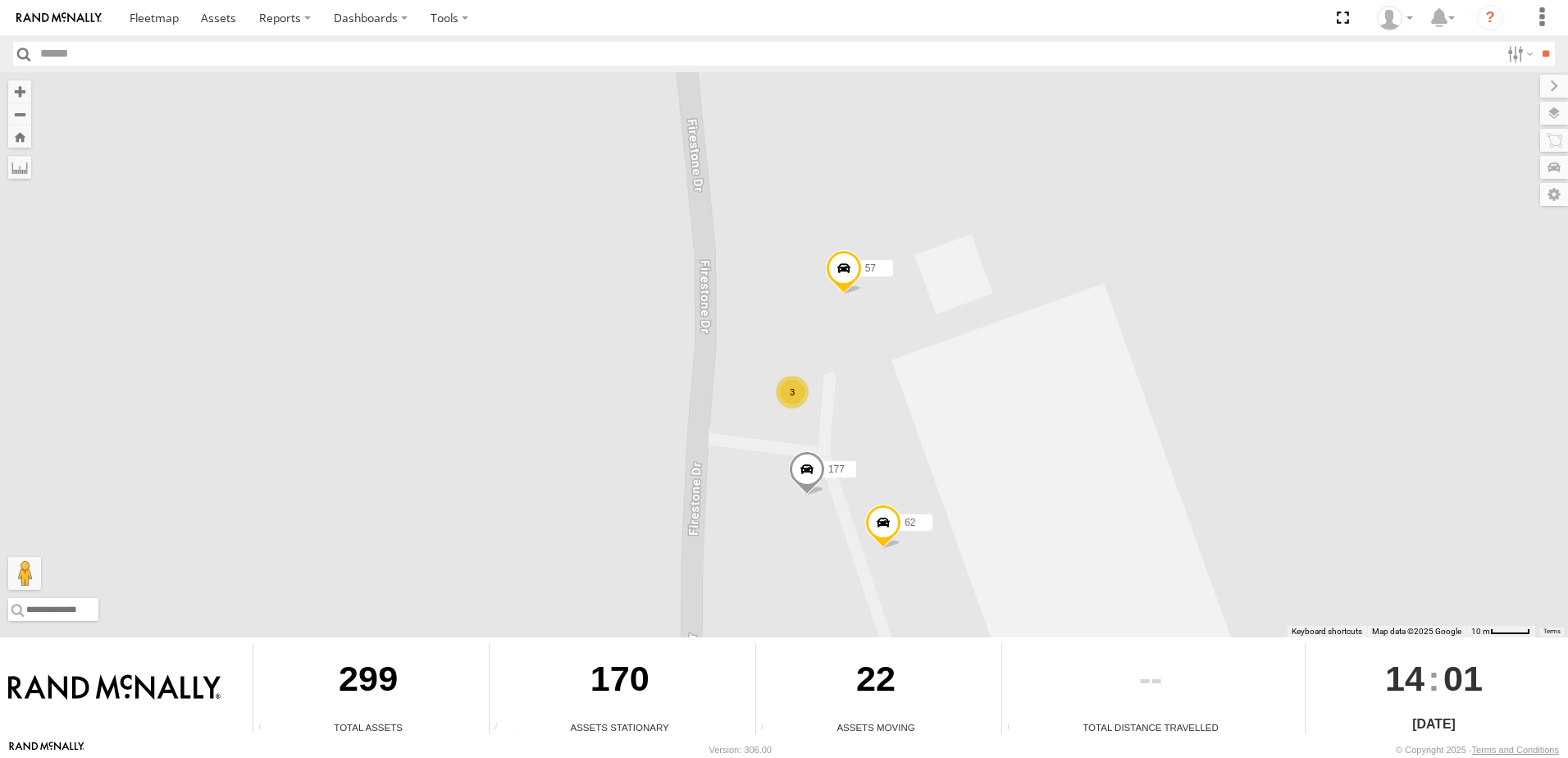
click at [792, 387] on div "3" at bounding box center [791, 391] width 33 height 33
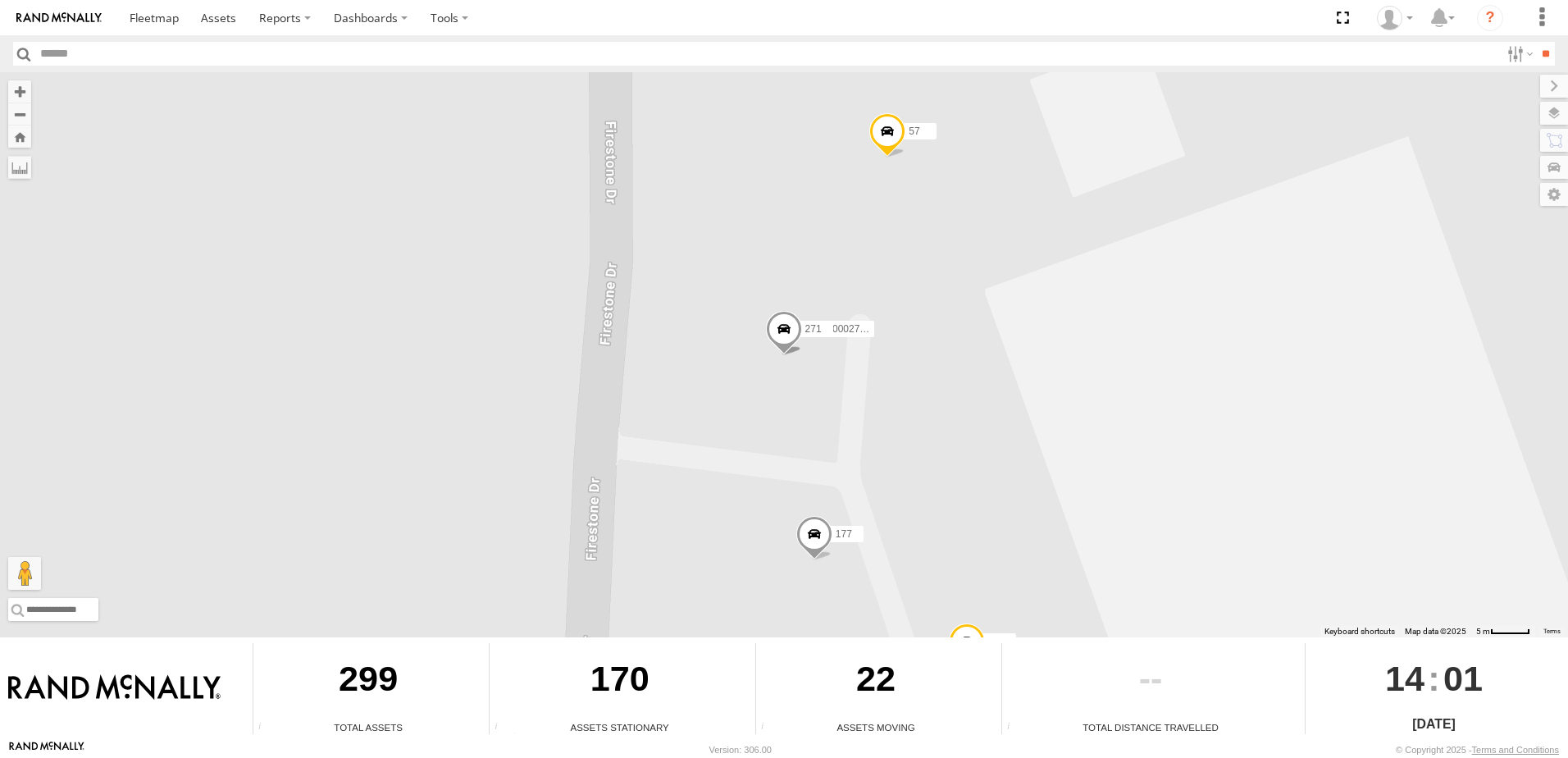
click at [781, 332] on span at bounding box center [783, 332] width 36 height 45
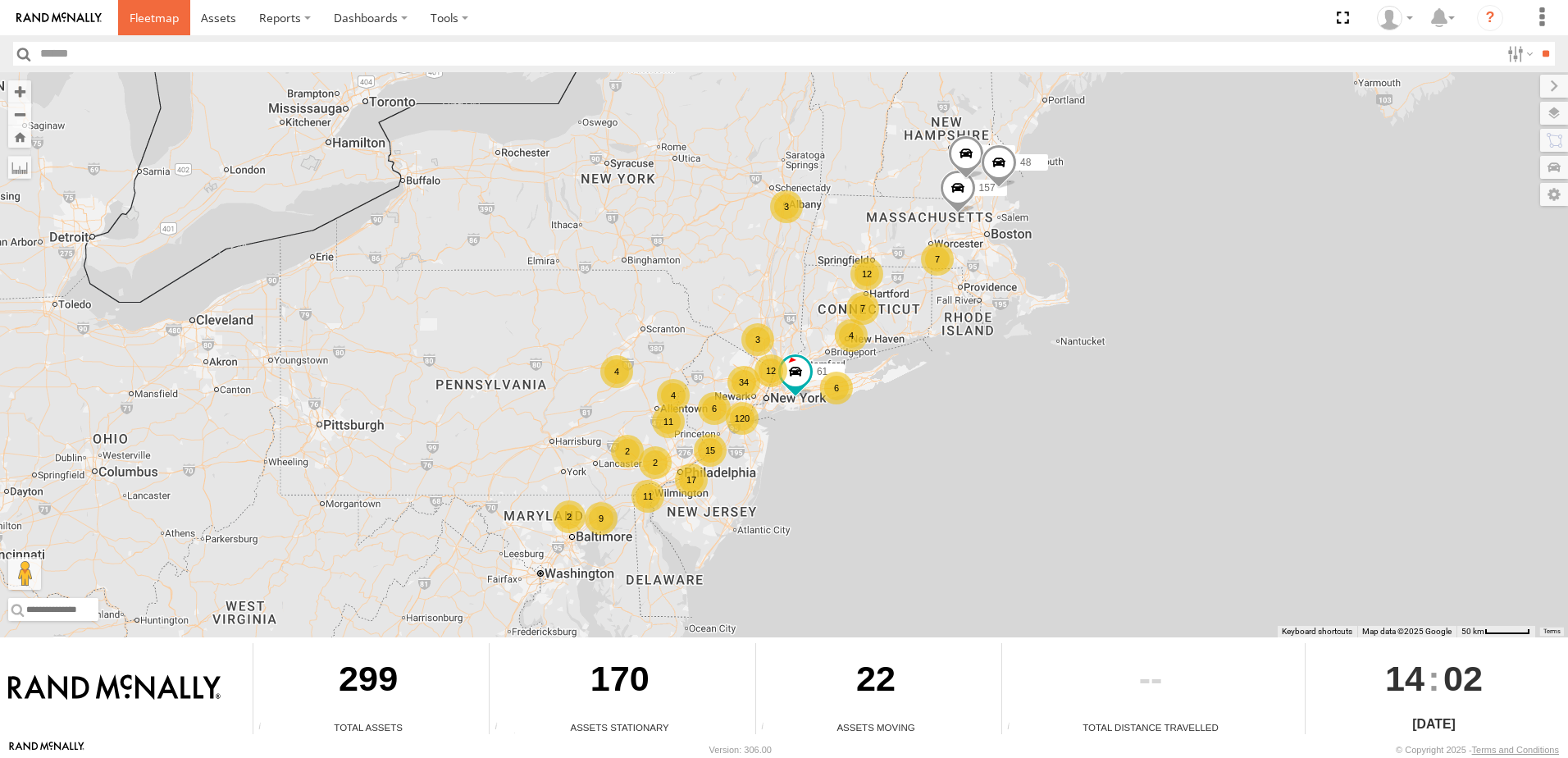
click at [165, 20] on span at bounding box center [154, 18] width 49 height 16
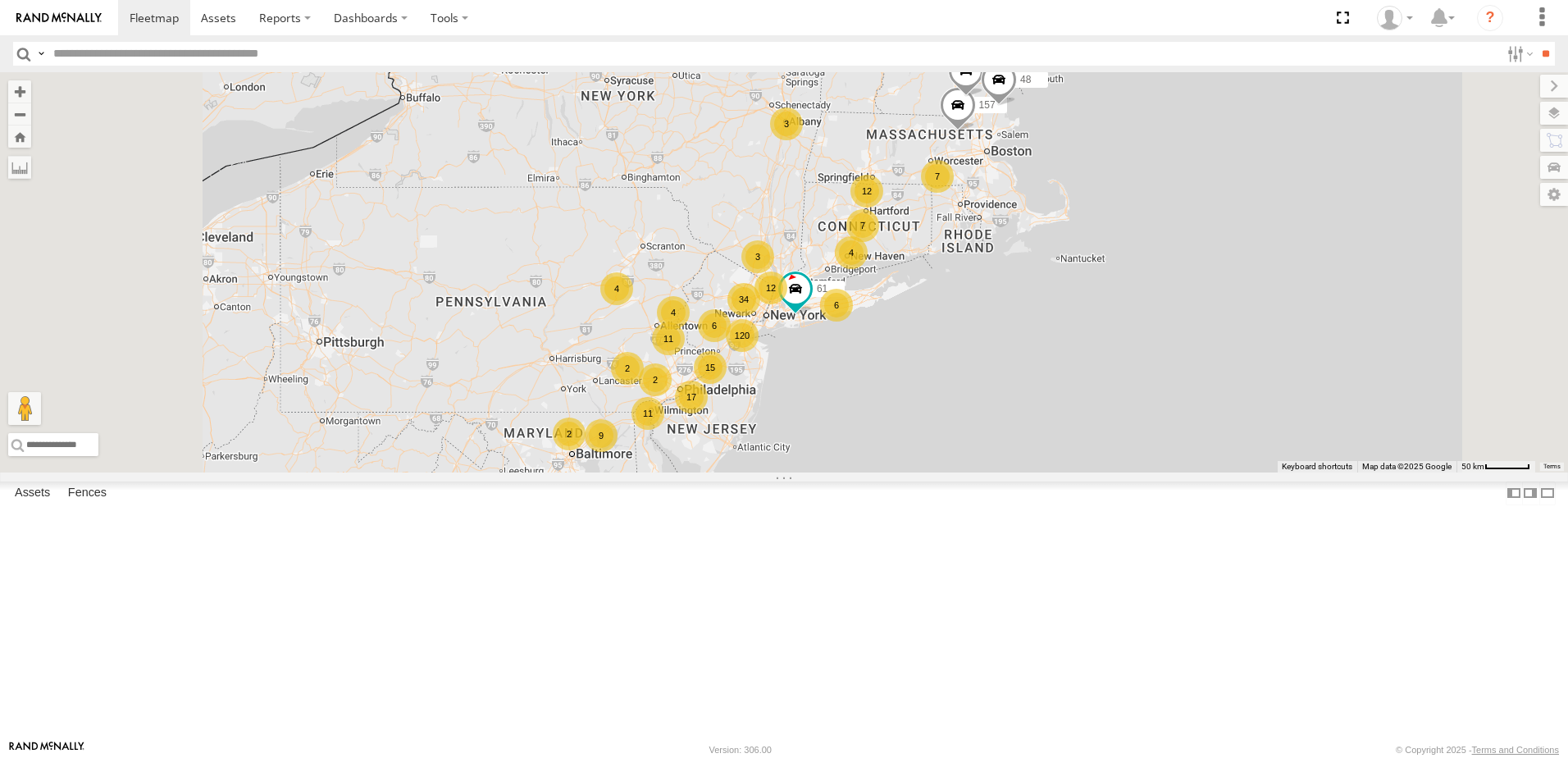
scroll to position [11233, 0]
click at [231, 24] on span at bounding box center [219, 18] width 35 height 16
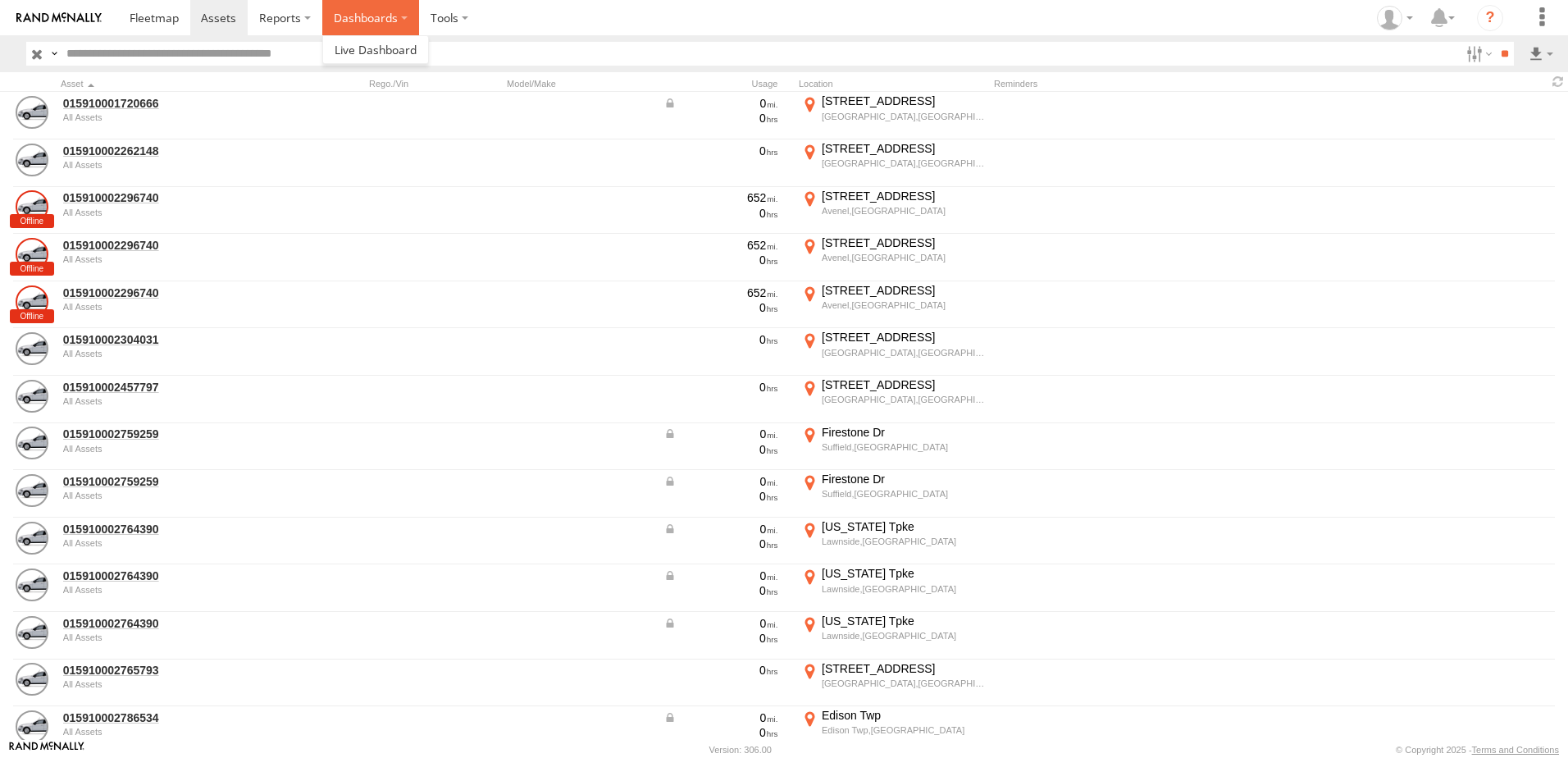
click at [371, 20] on label "Dashboards" at bounding box center [371, 18] width 97 height 35
click at [375, 52] on span at bounding box center [375, 49] width 82 height 16
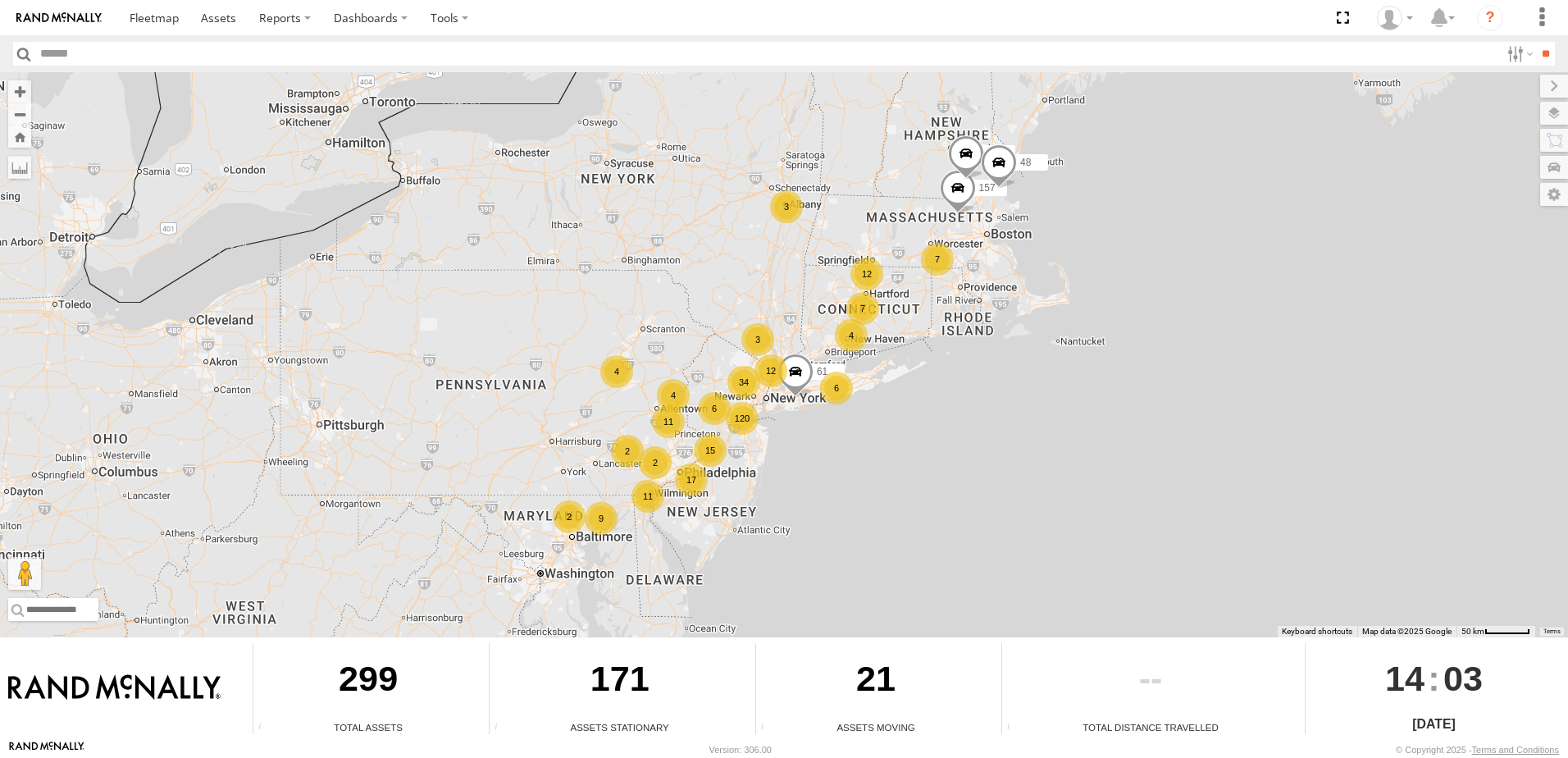
click at [860, 305] on div "7" at bounding box center [862, 307] width 33 height 33
click at [871, 274] on div "12" at bounding box center [866, 273] width 33 height 33
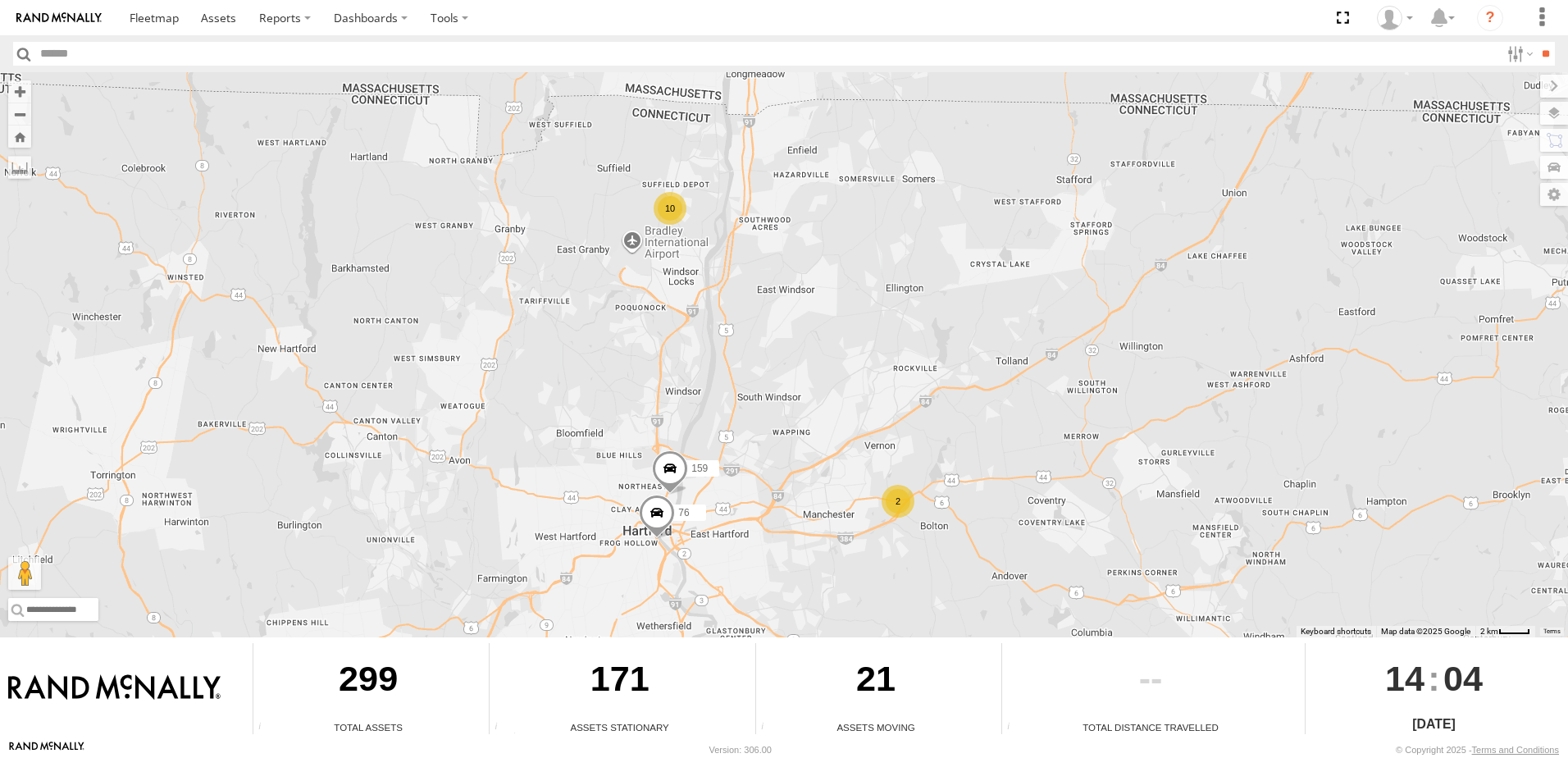
click at [669, 206] on div "10" at bounding box center [669, 208] width 33 height 33
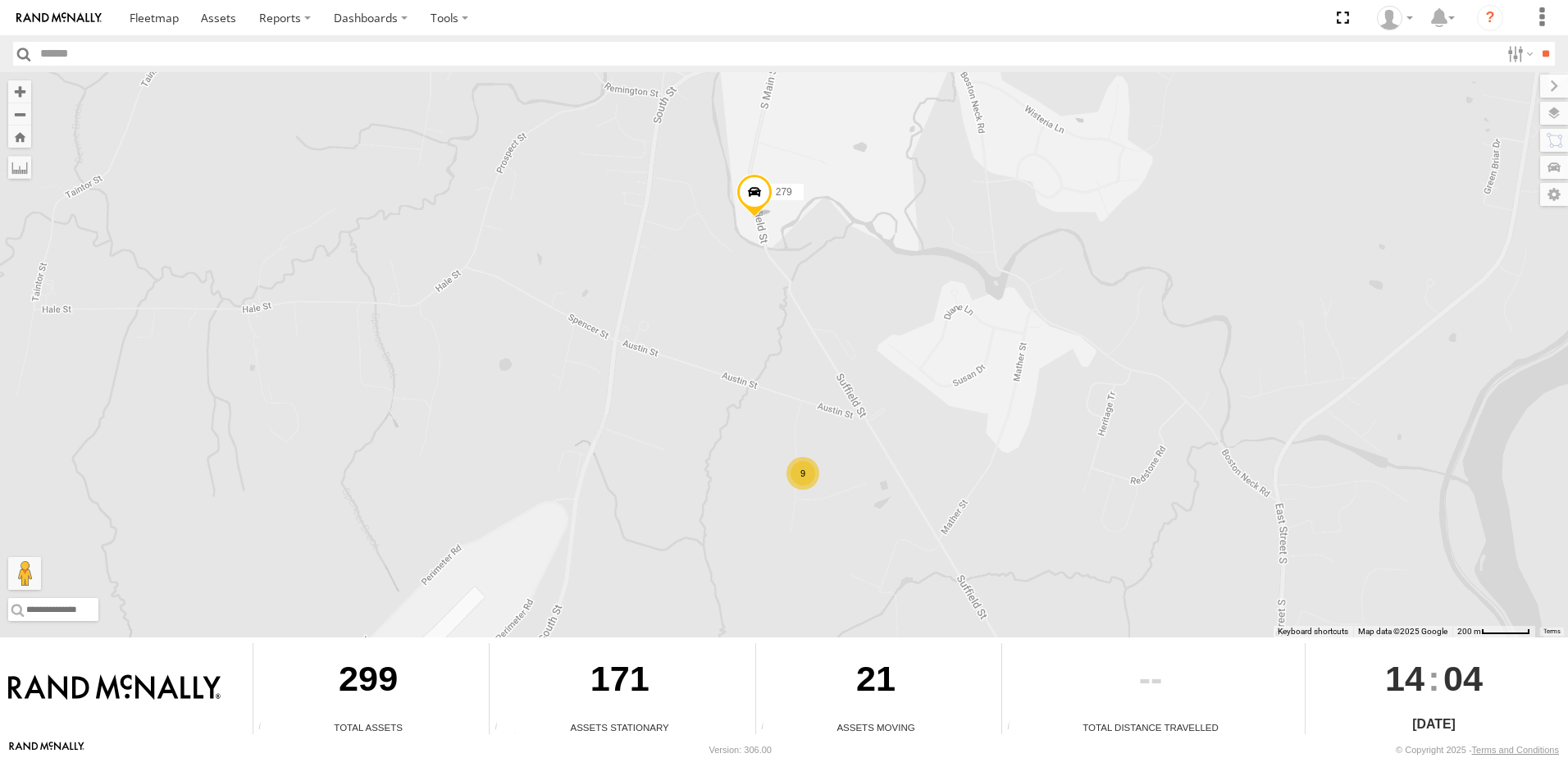
click at [802, 475] on div "9" at bounding box center [802, 472] width 33 height 33
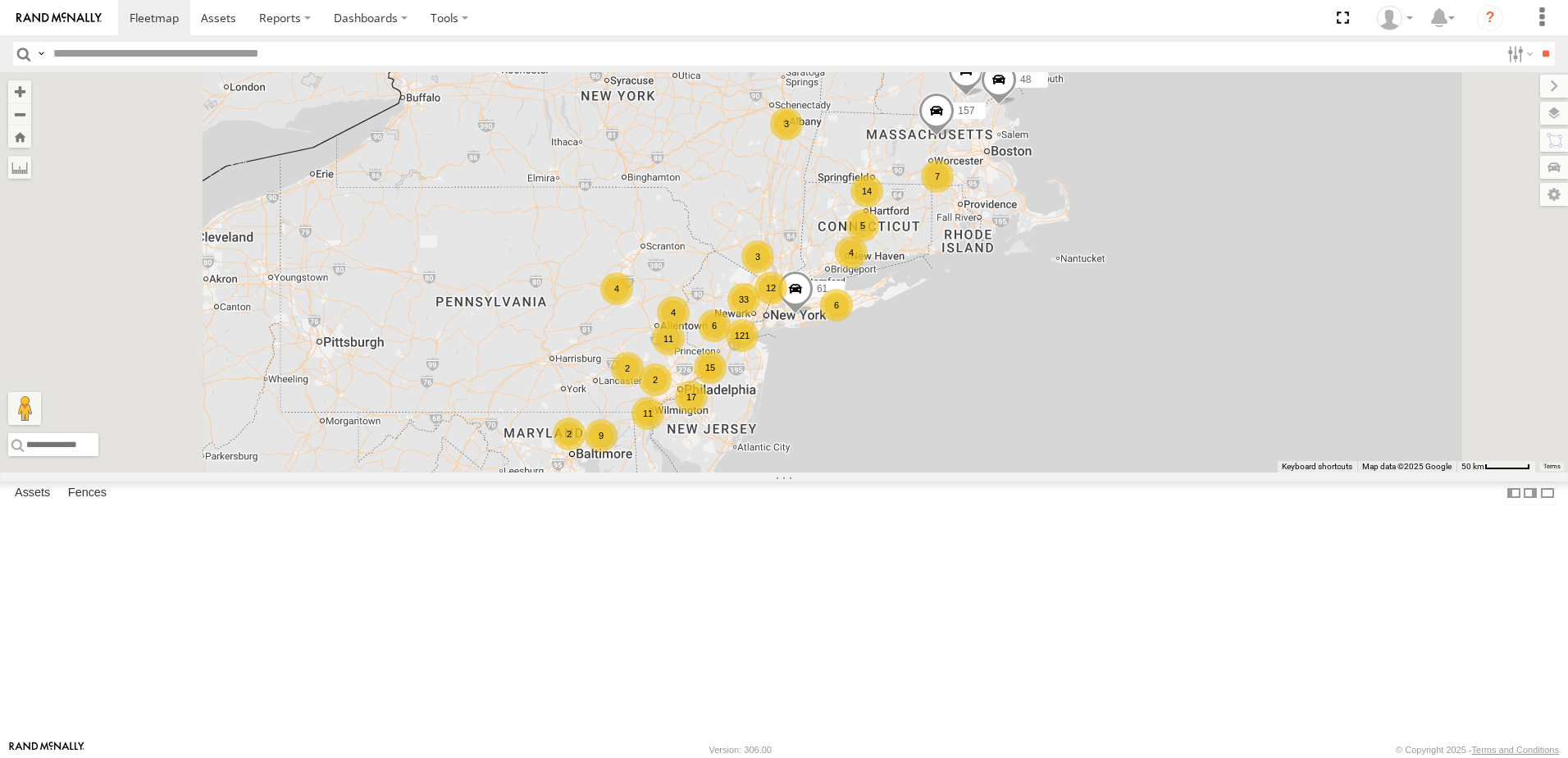
scroll to position [1968, 0]
click at [0, 0] on div at bounding box center [0, 0] width 0 height 0
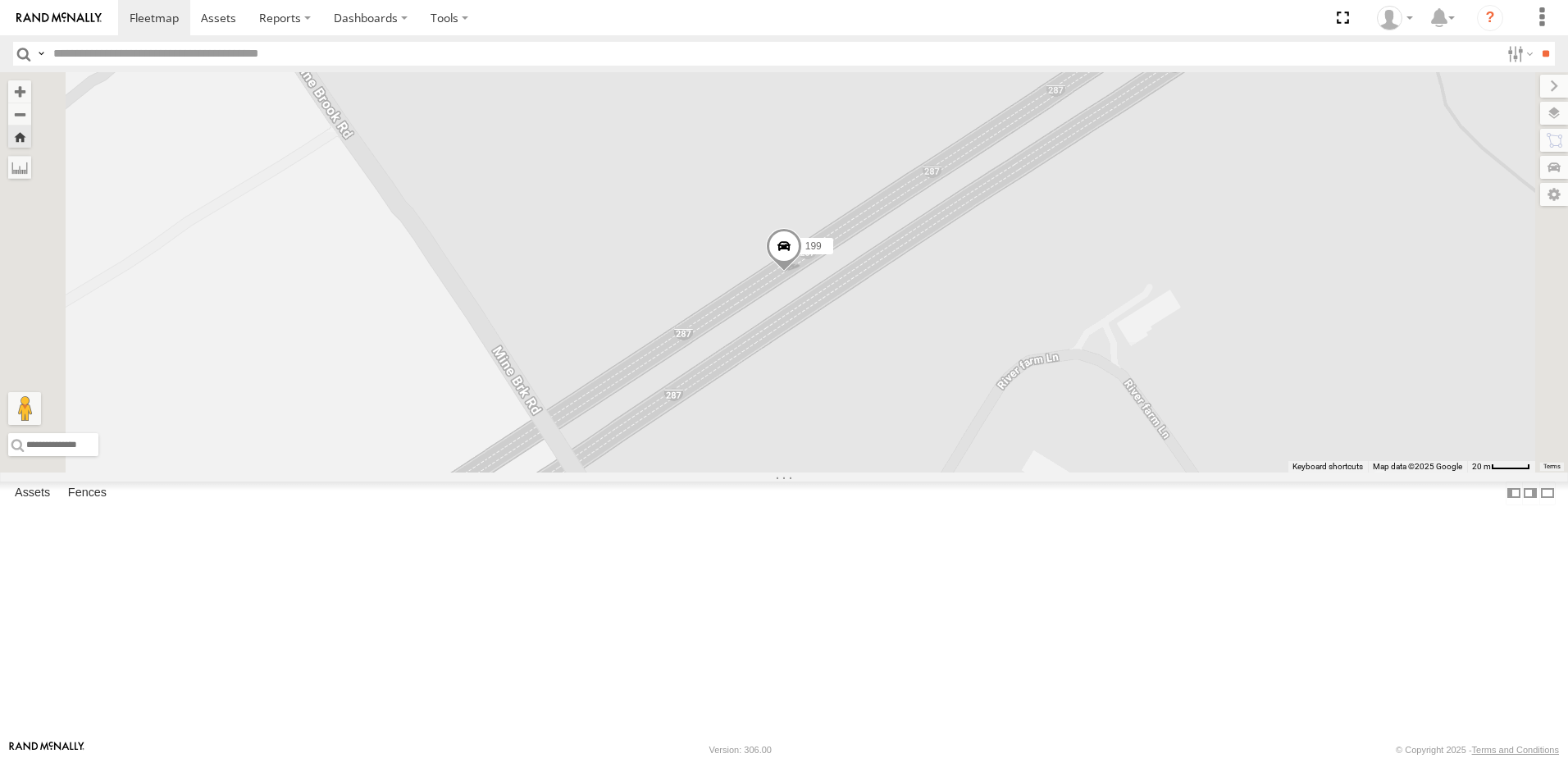
click at [802, 273] on span at bounding box center [783, 251] width 36 height 45
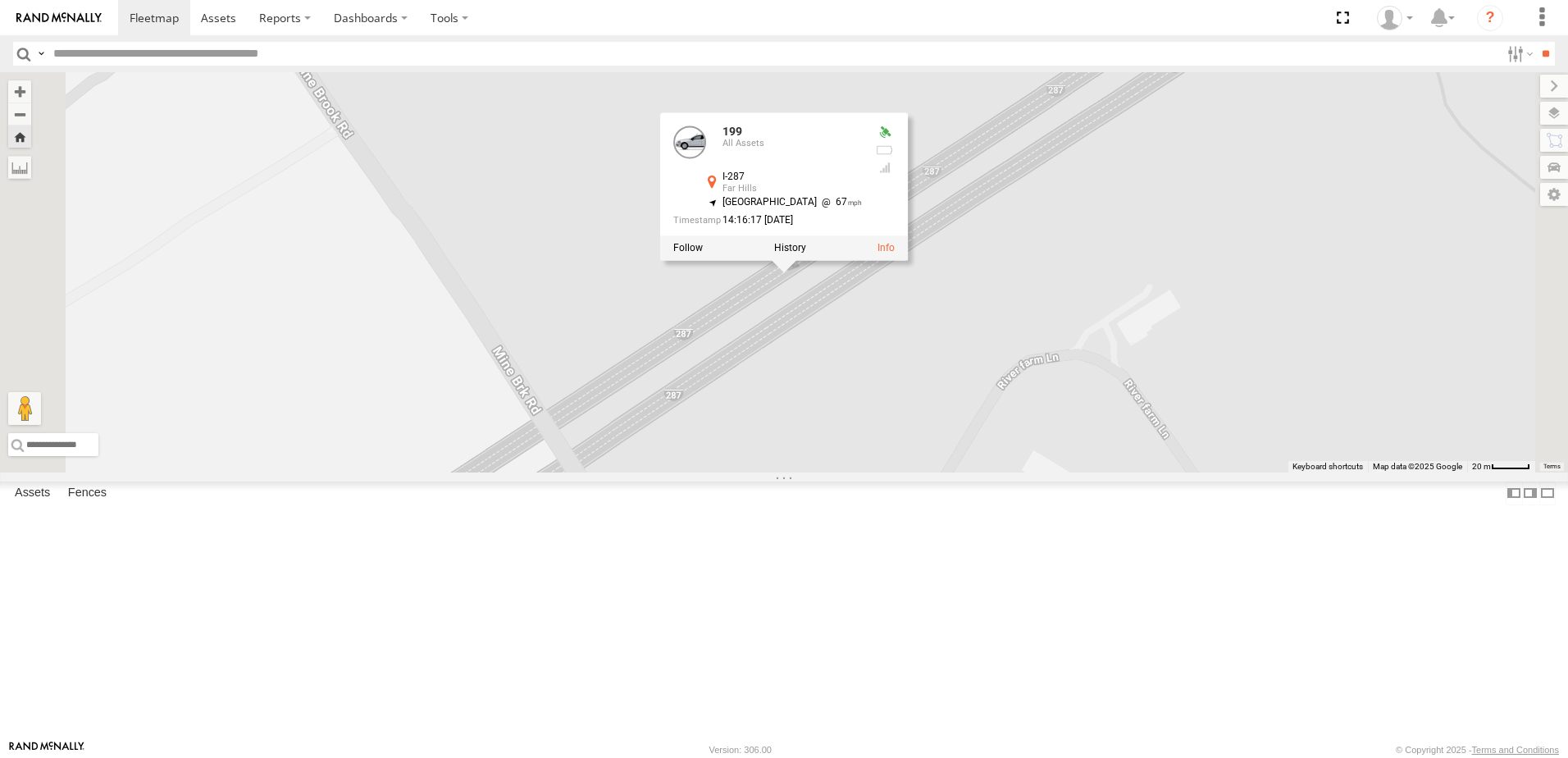
scroll to position [8199, 0]
click at [399, 21] on label "Dashboards" at bounding box center [371, 18] width 97 height 35
click at [396, 46] on span at bounding box center [375, 49] width 82 height 16
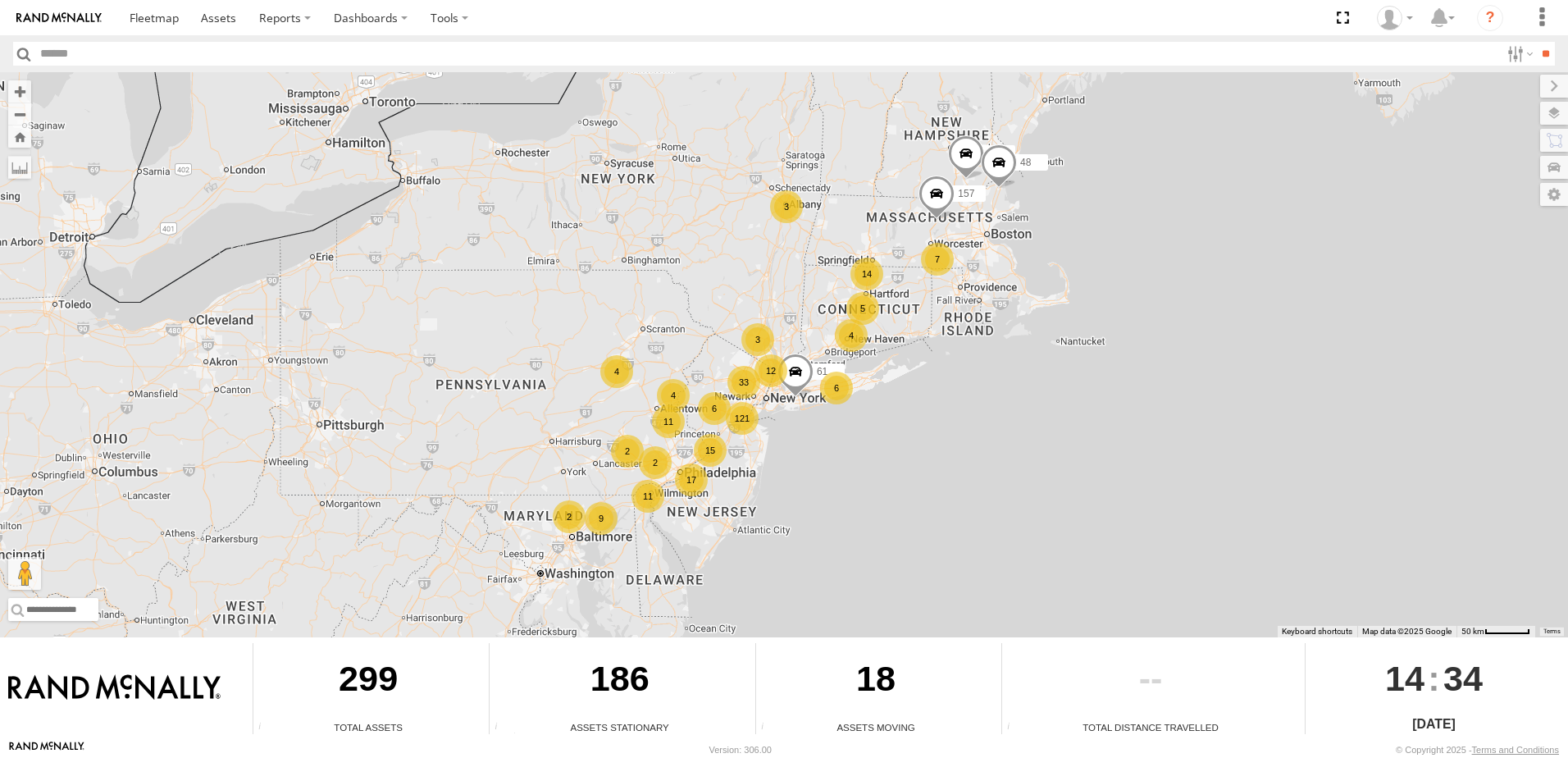
click at [854, 340] on div "4" at bounding box center [850, 335] width 33 height 33
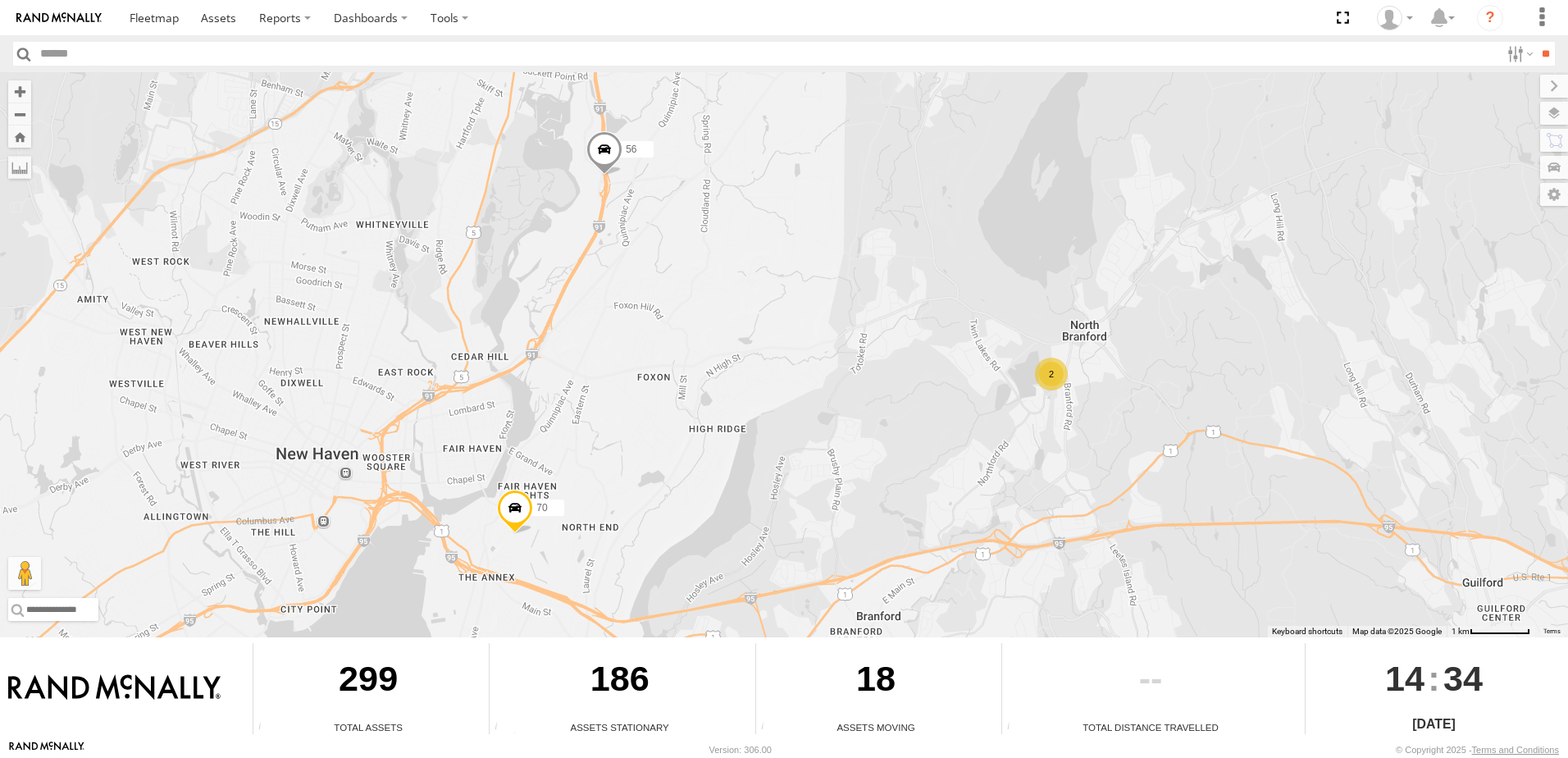
click at [1054, 383] on div "2" at bounding box center [1050, 373] width 33 height 33
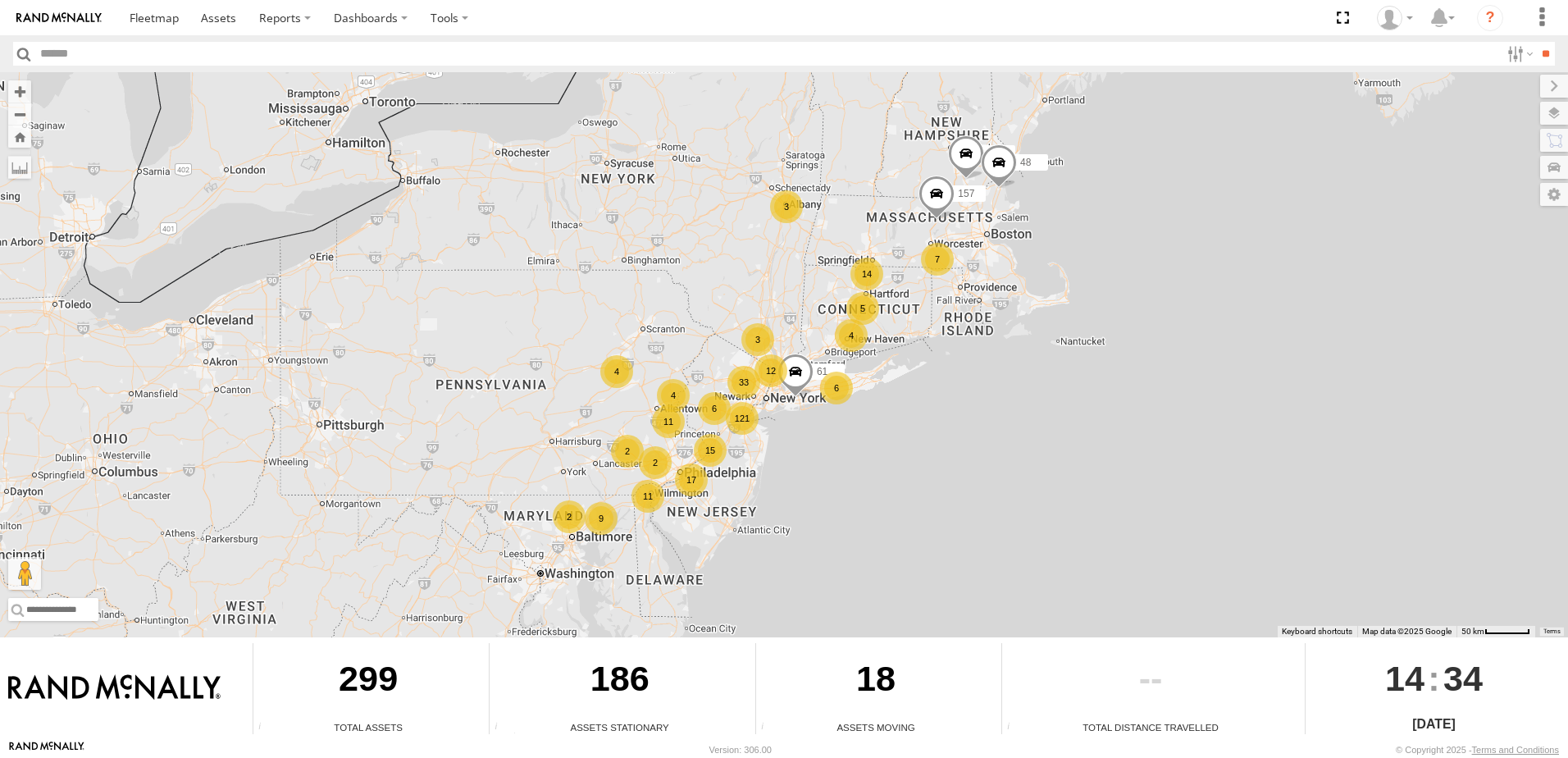
click at [857, 341] on div "4" at bounding box center [850, 335] width 33 height 33
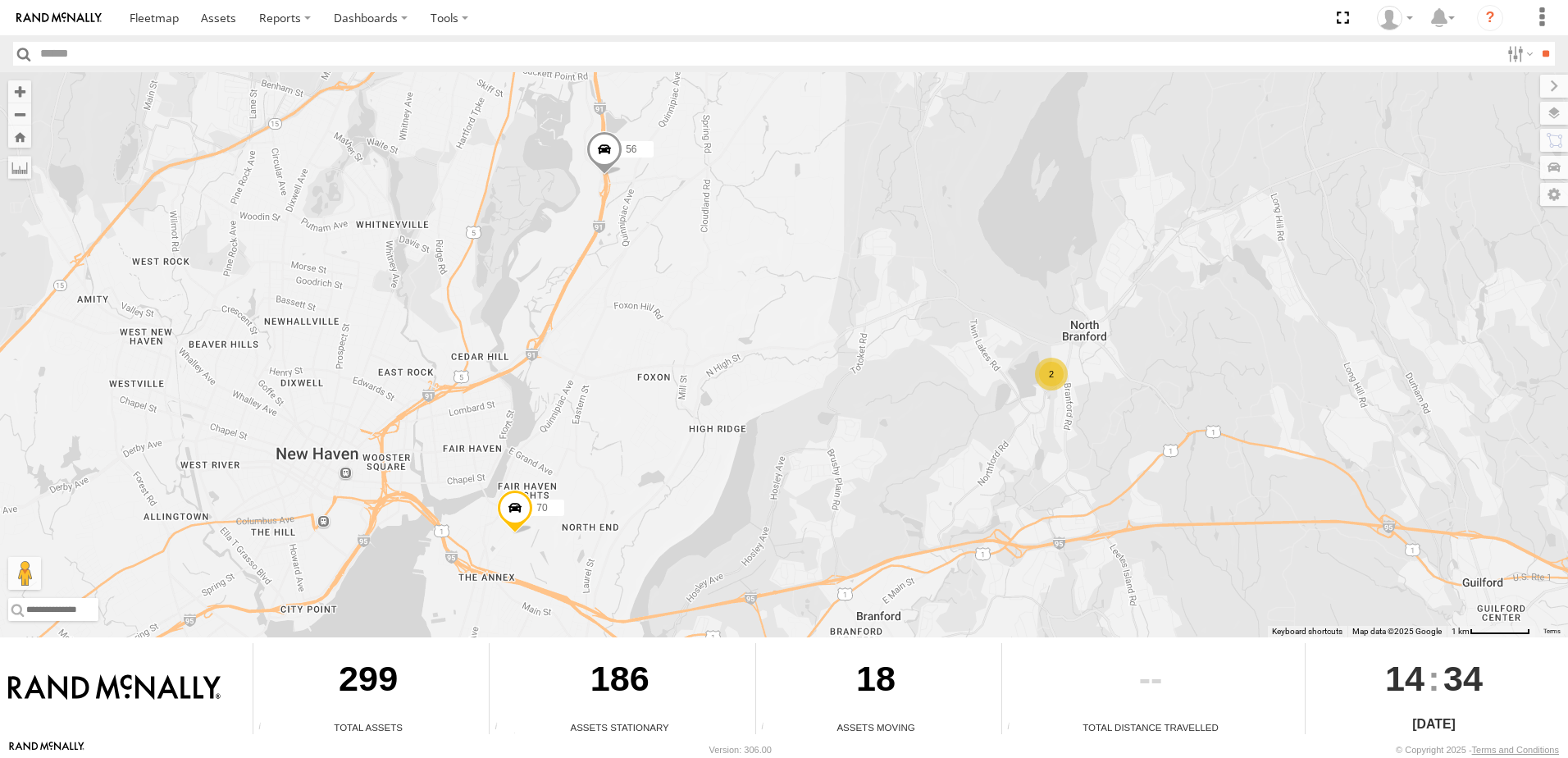
click at [51, 742] on link "[PERSON_NAME] [PERSON_NAME]" at bounding box center [47, 750] width 75 height 17
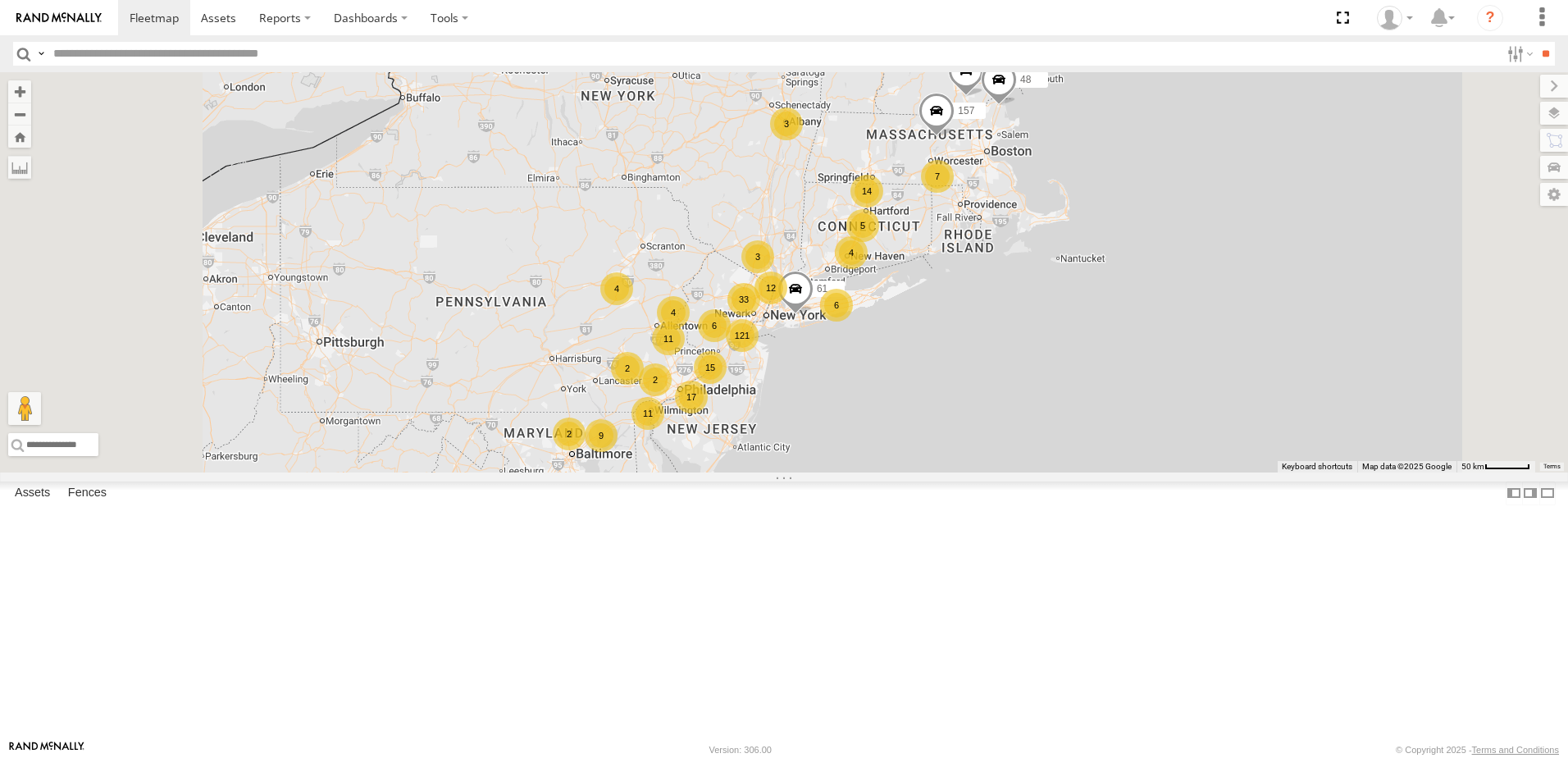
click at [879, 242] on div "5" at bounding box center [862, 225] width 33 height 33
